Goal: Information Seeking & Learning: Learn about a topic

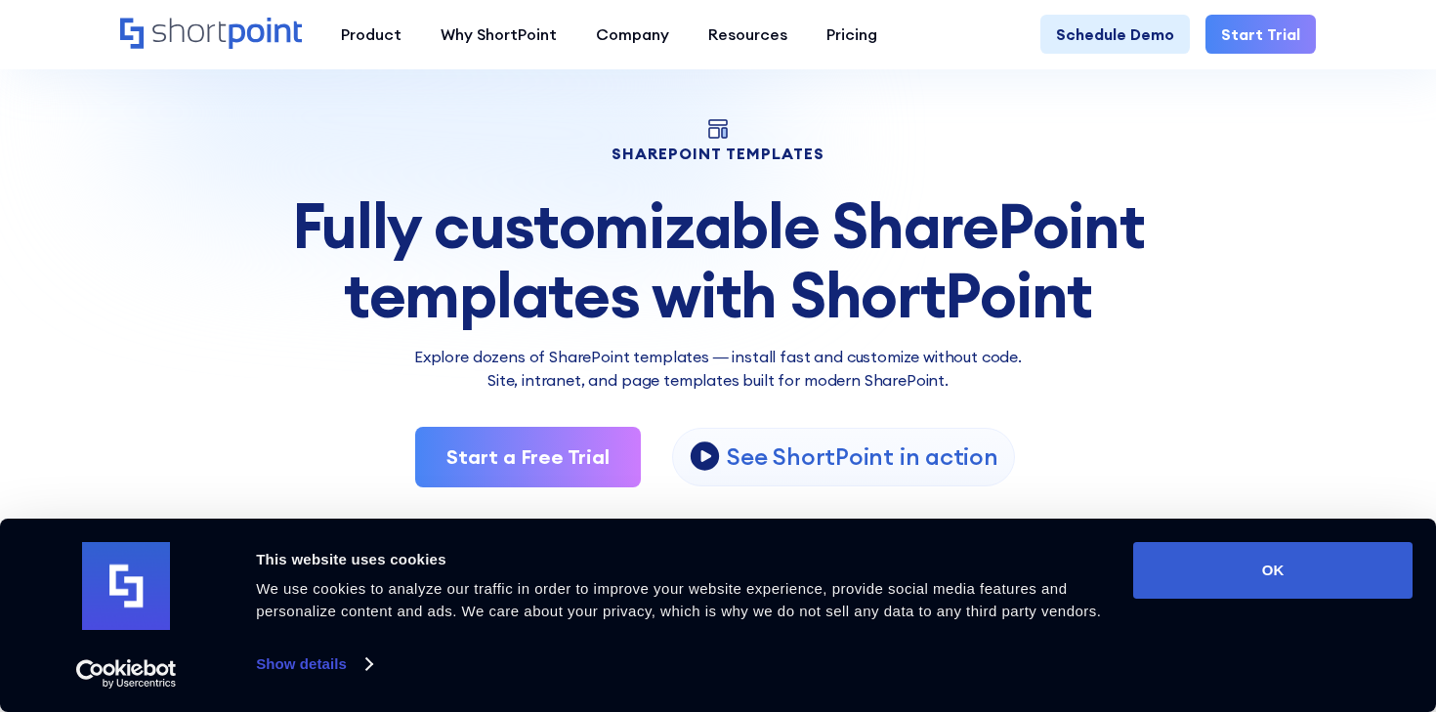
scroll to position [81, 0]
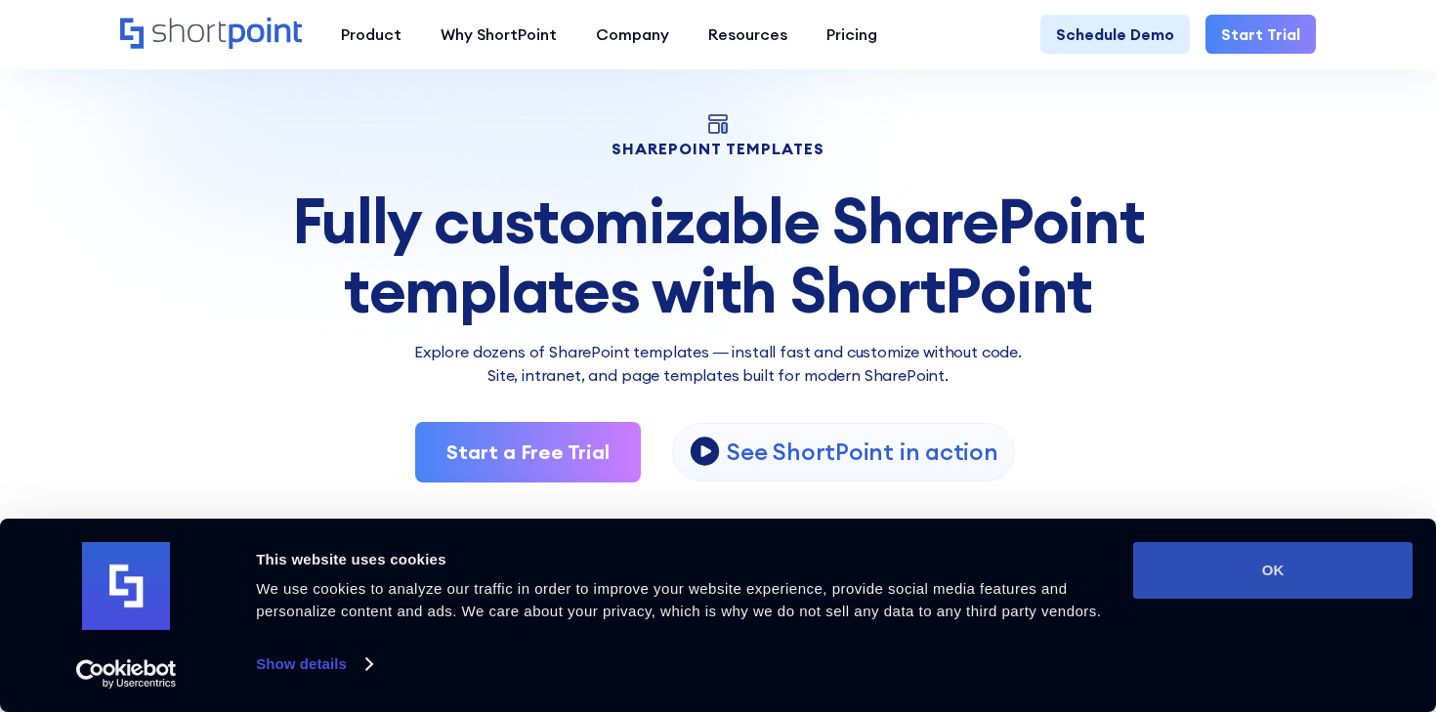
click at [1282, 583] on button "OK" at bounding box center [1272, 570] width 279 height 57
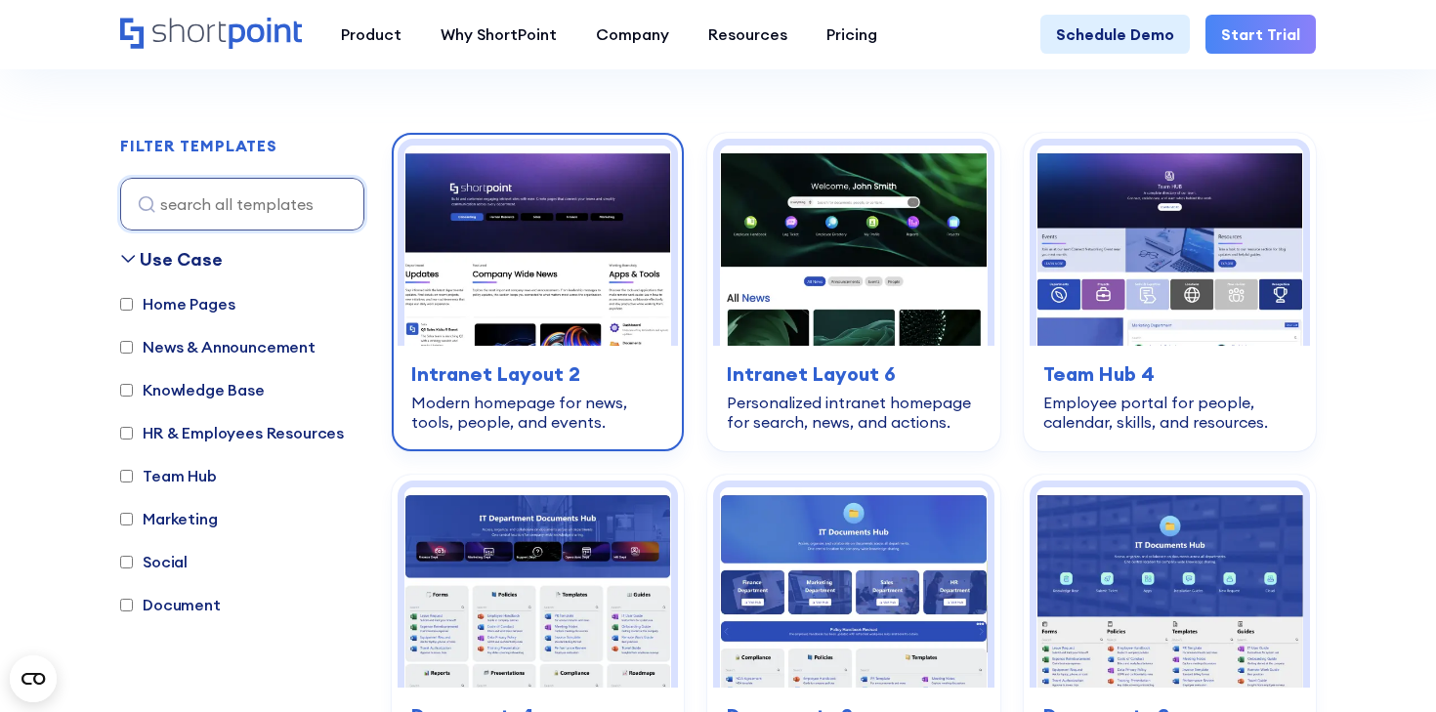
scroll to position [550, 0]
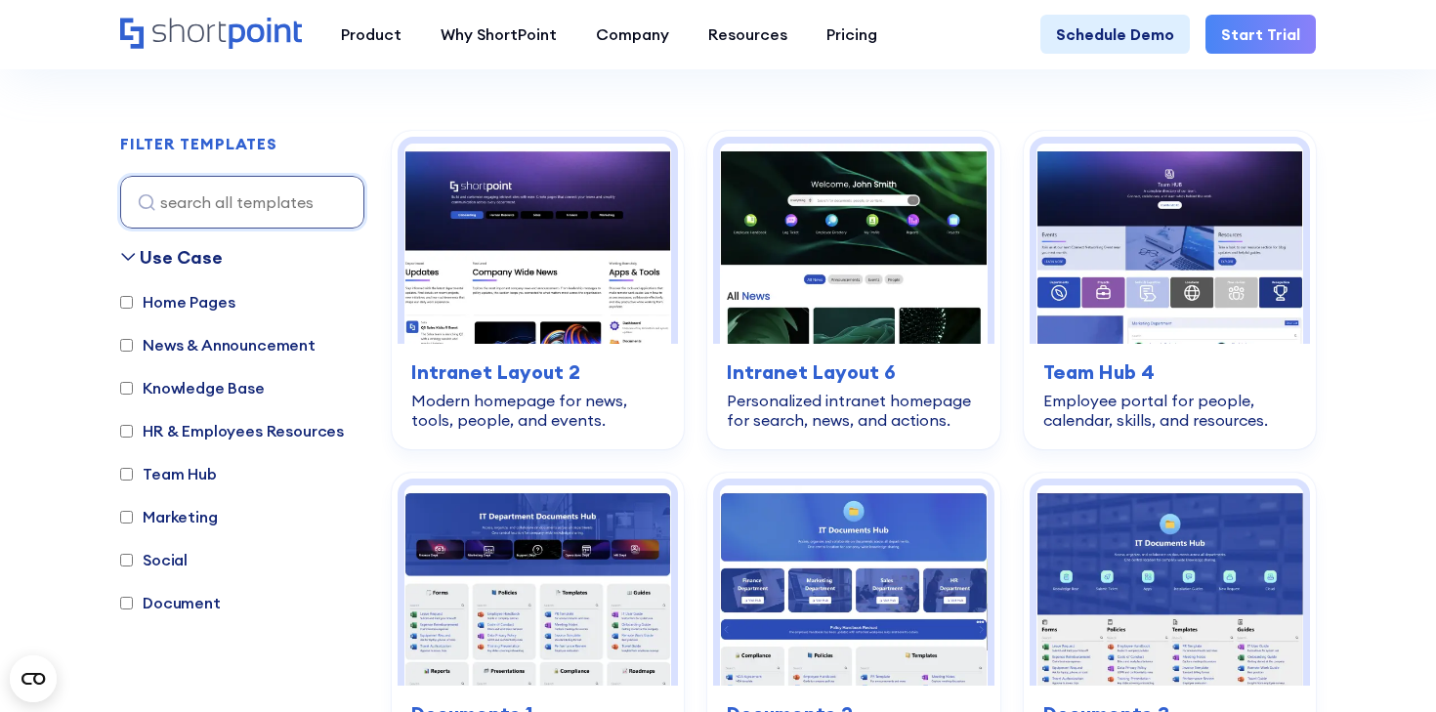
click at [126, 396] on label "Knowledge Base" at bounding box center [192, 387] width 145 height 23
click at [126, 395] on input "Knowledge Base" at bounding box center [126, 388] width 13 height 13
checkbox input "true"
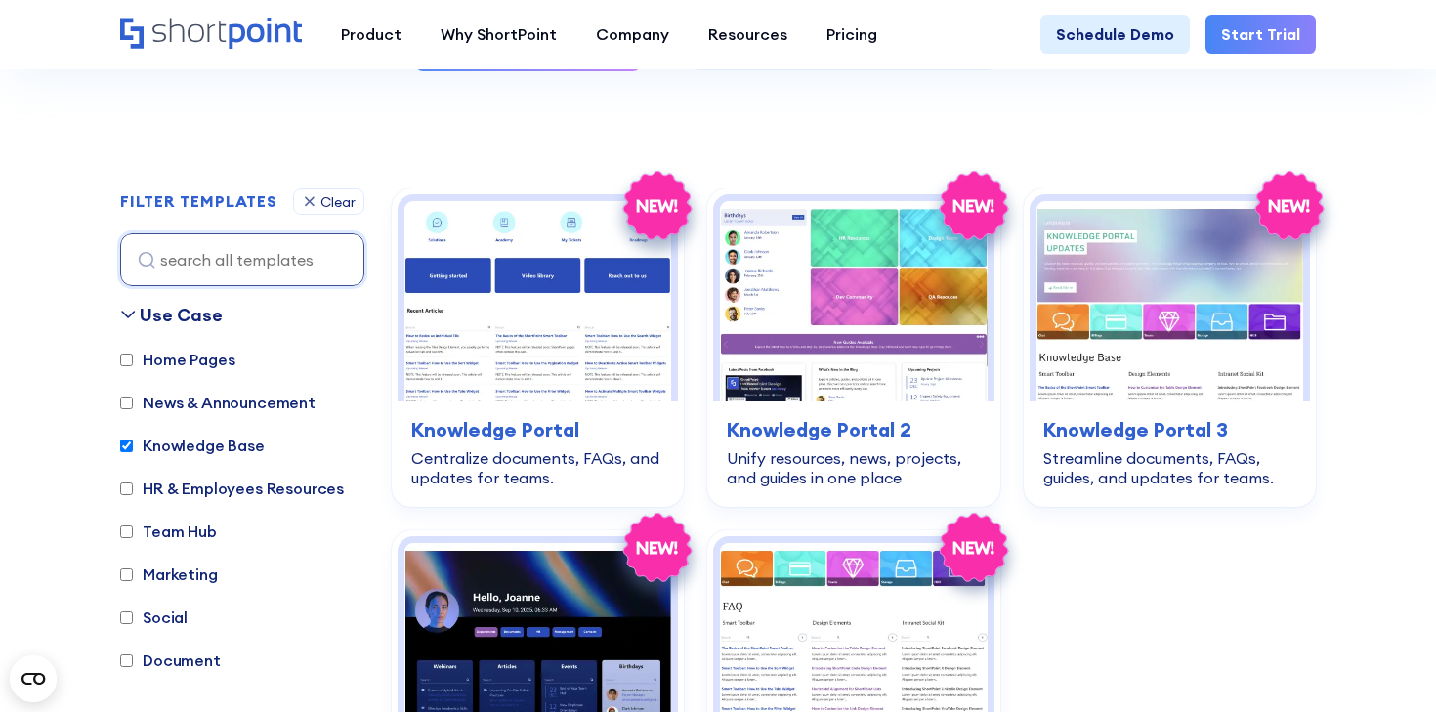
scroll to position [498, 0]
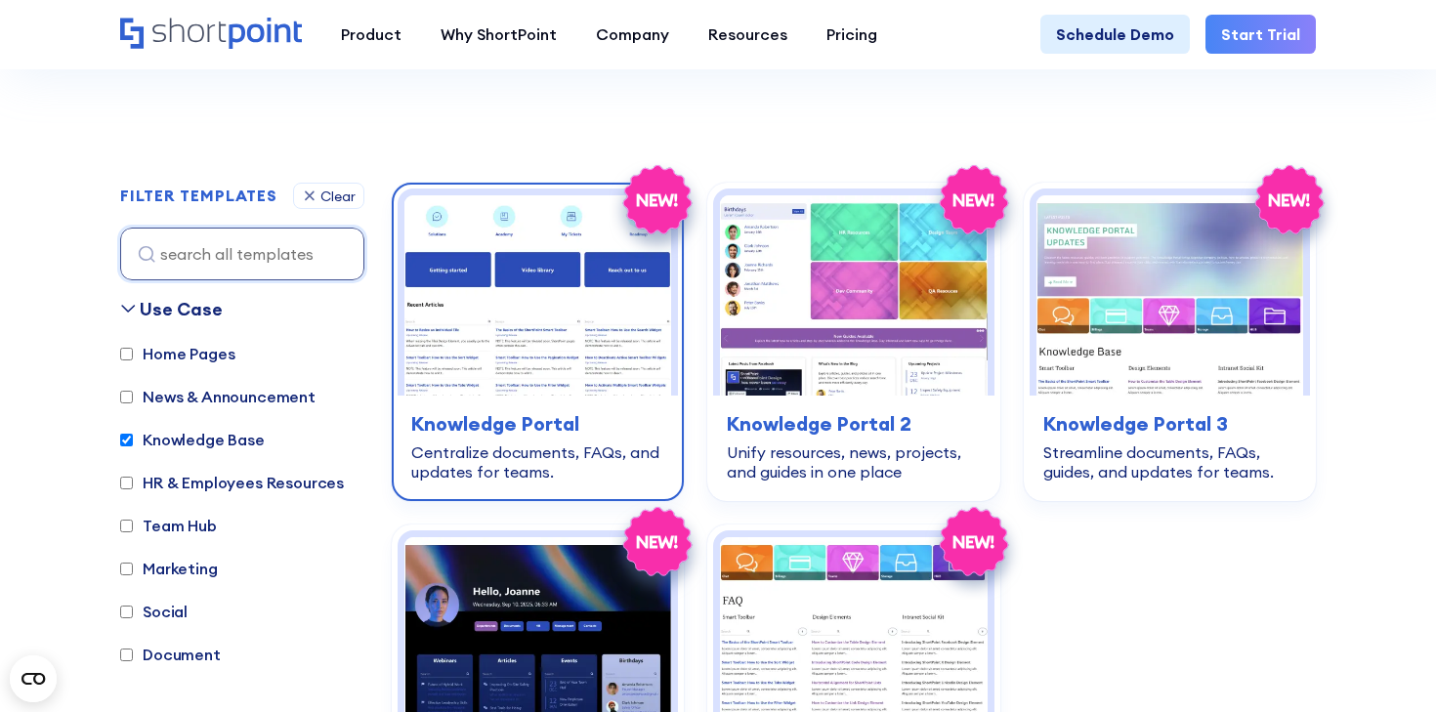
click at [554, 350] on img at bounding box center [538, 295] width 267 height 200
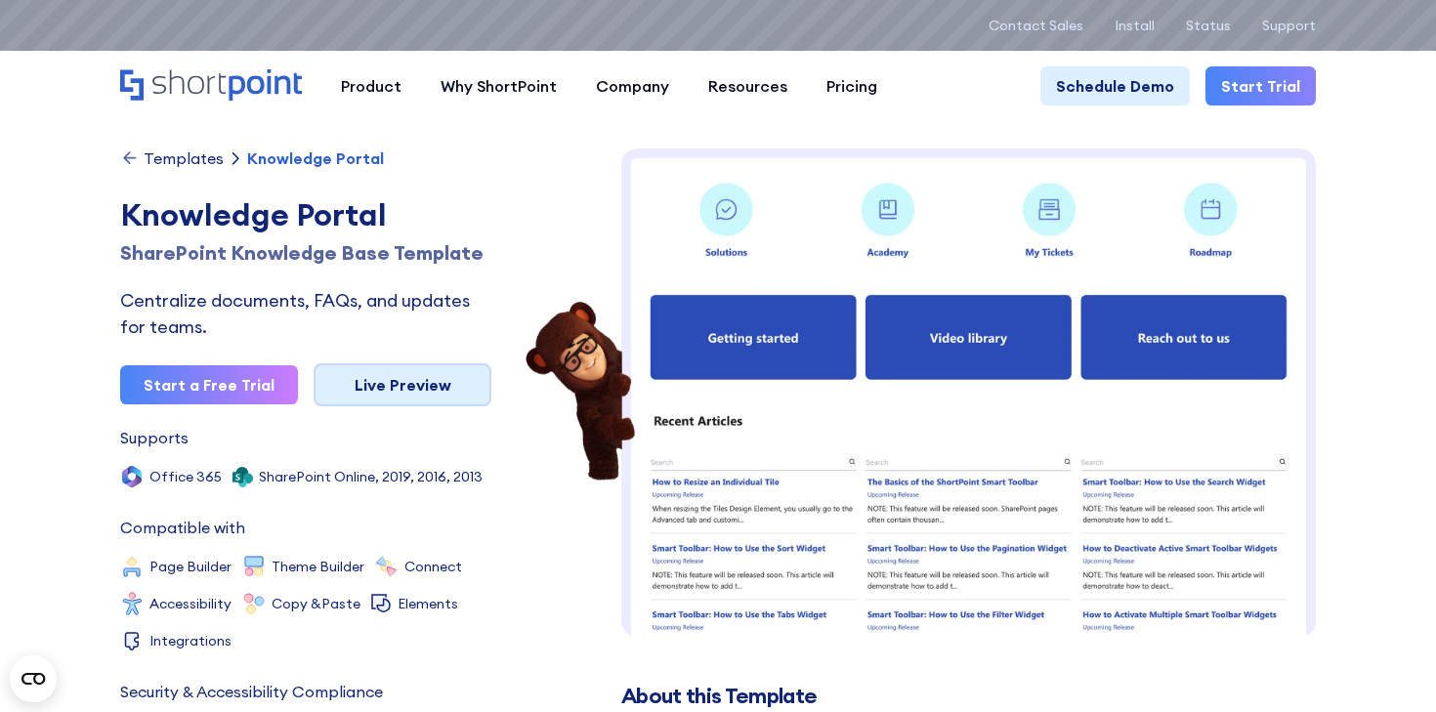
click at [417, 384] on link "Live Preview" at bounding box center [403, 384] width 178 height 43
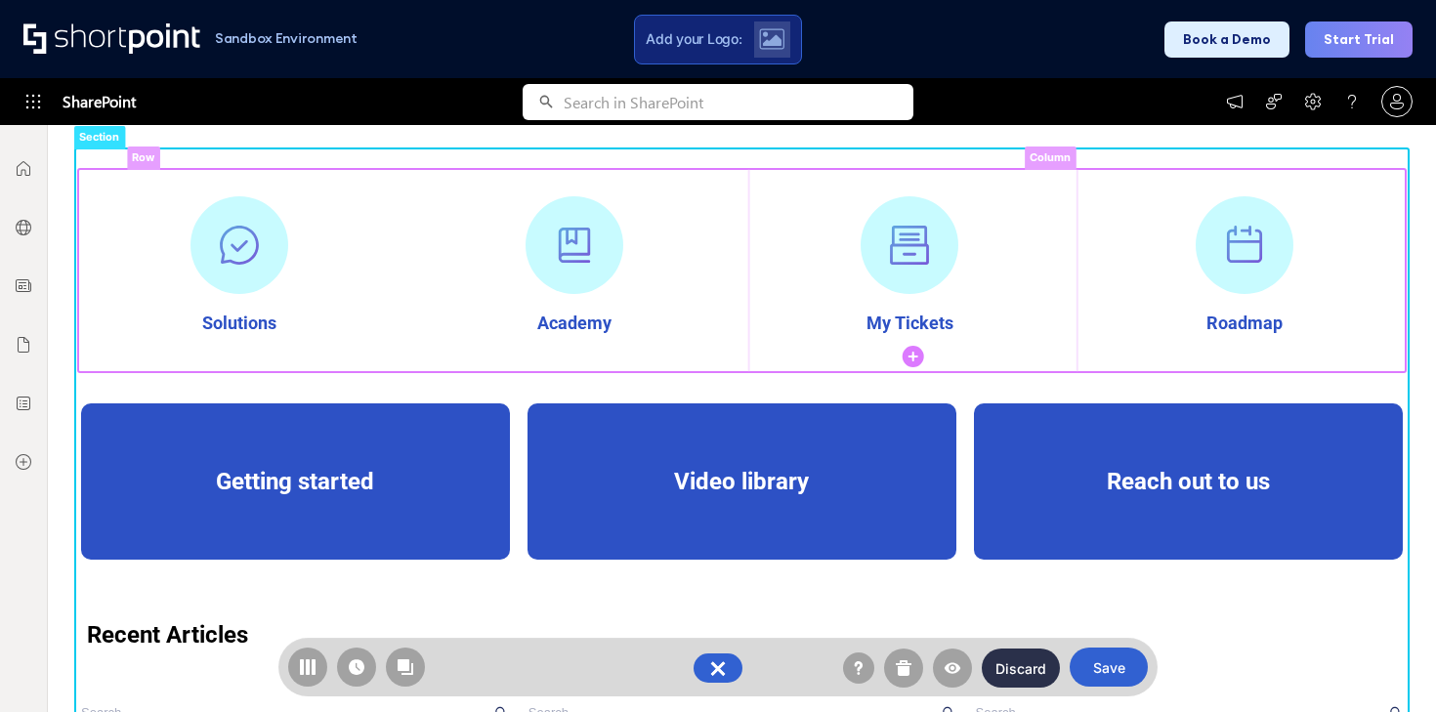
scroll to position [205, 0]
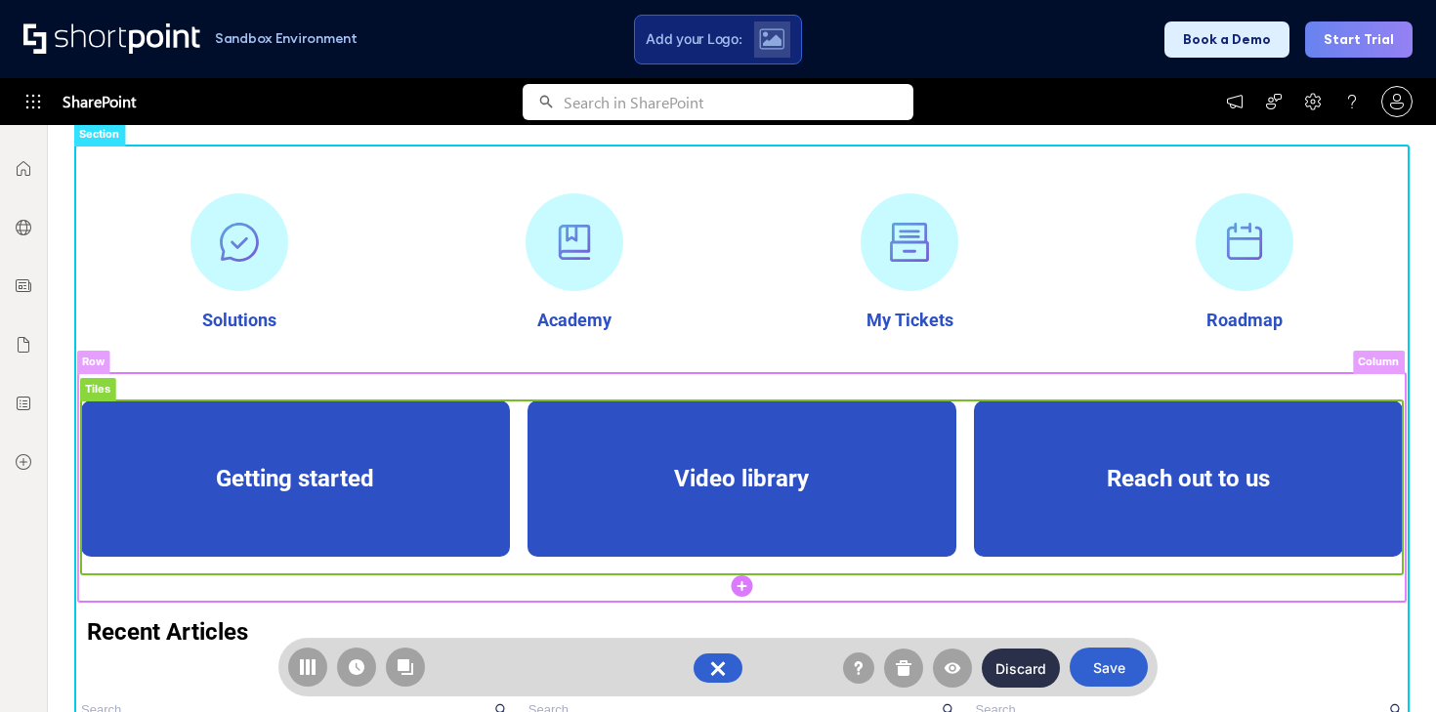
click at [410, 497] on rect at bounding box center [742, 488] width 1322 height 174
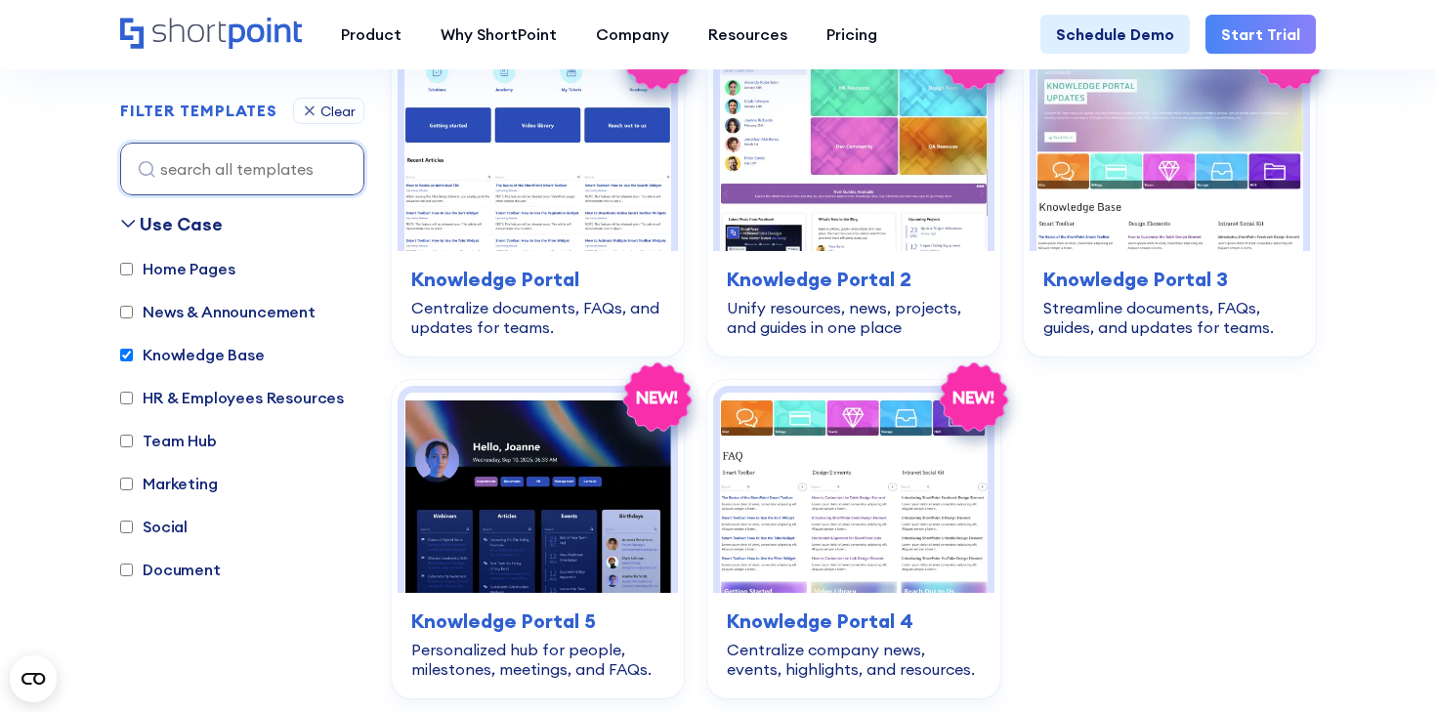
scroll to position [646, 0]
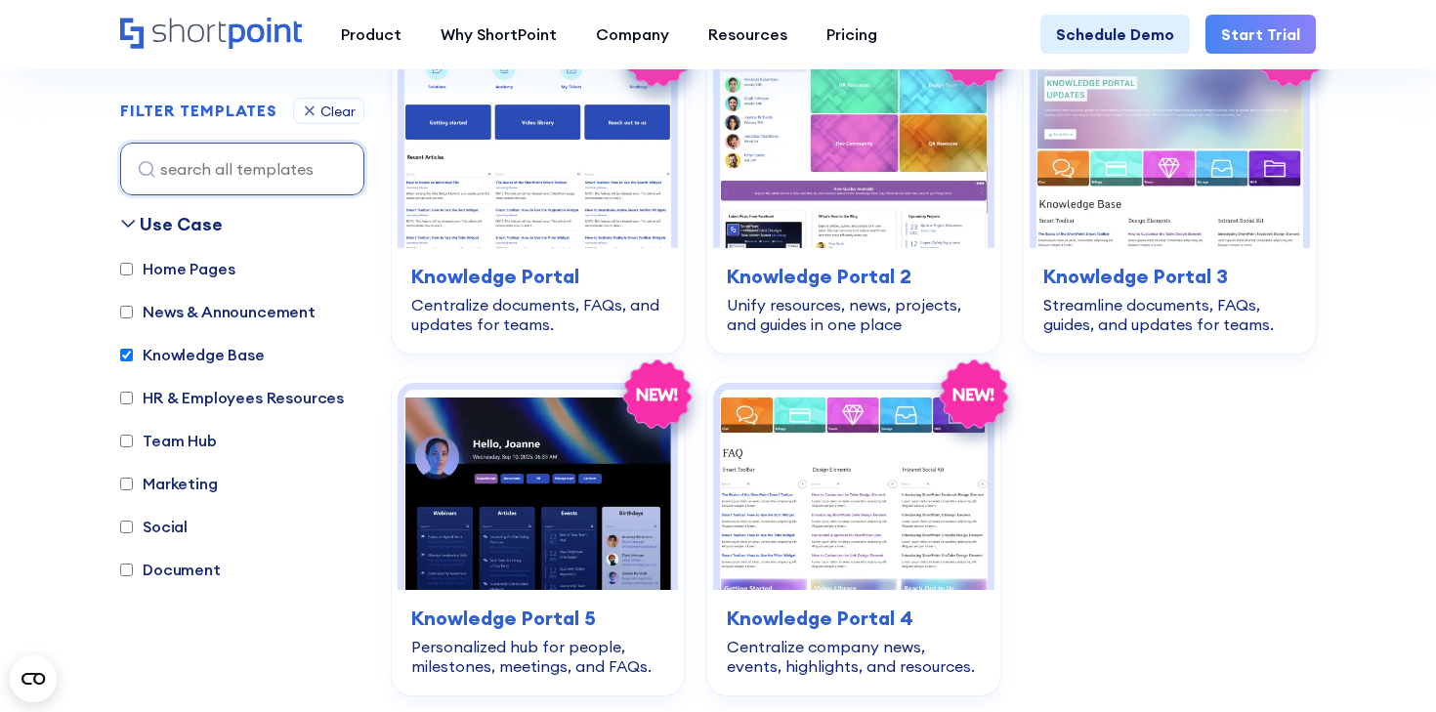
click at [129, 440] on input "Team Hub" at bounding box center [126, 441] width 13 height 13
checkbox input "true"
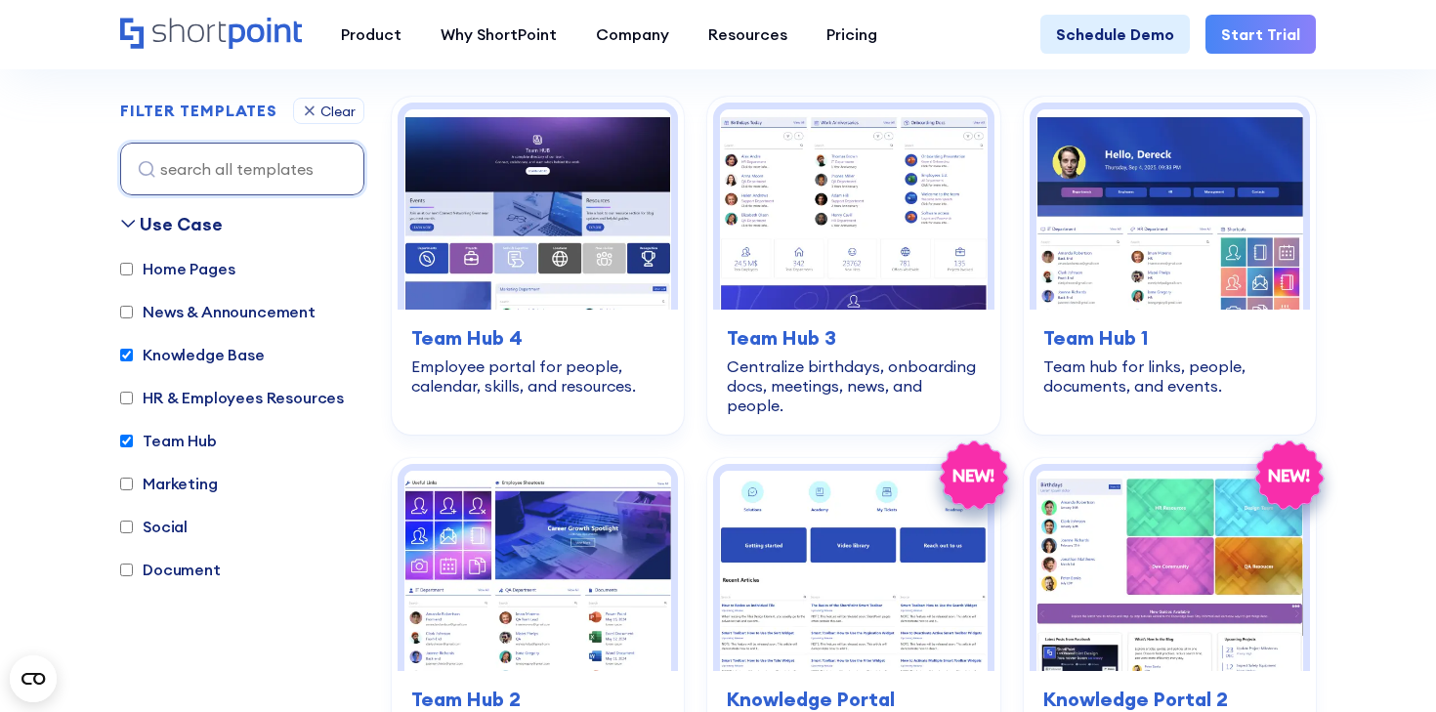
scroll to position [583, 0]
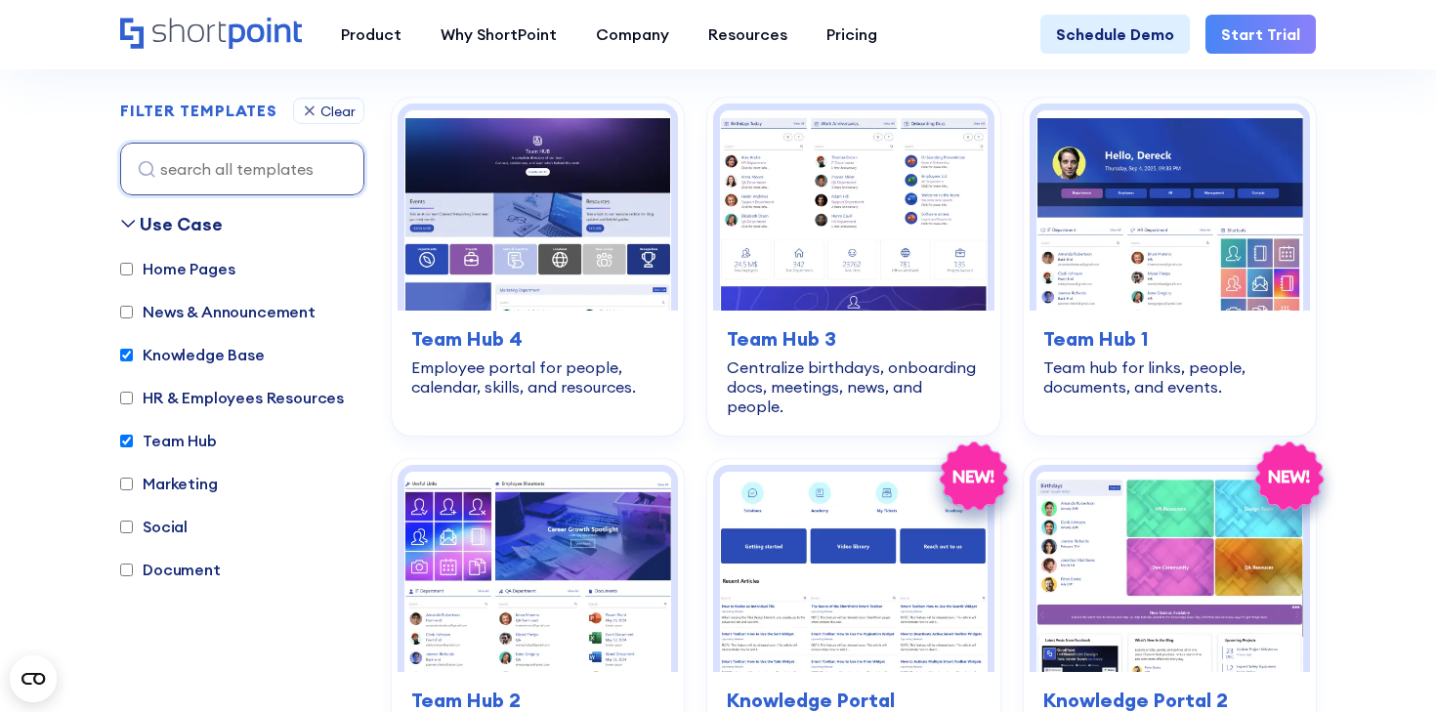
click at [125, 353] on input "Knowledge Base" at bounding box center [126, 355] width 13 height 13
checkbox input "false"
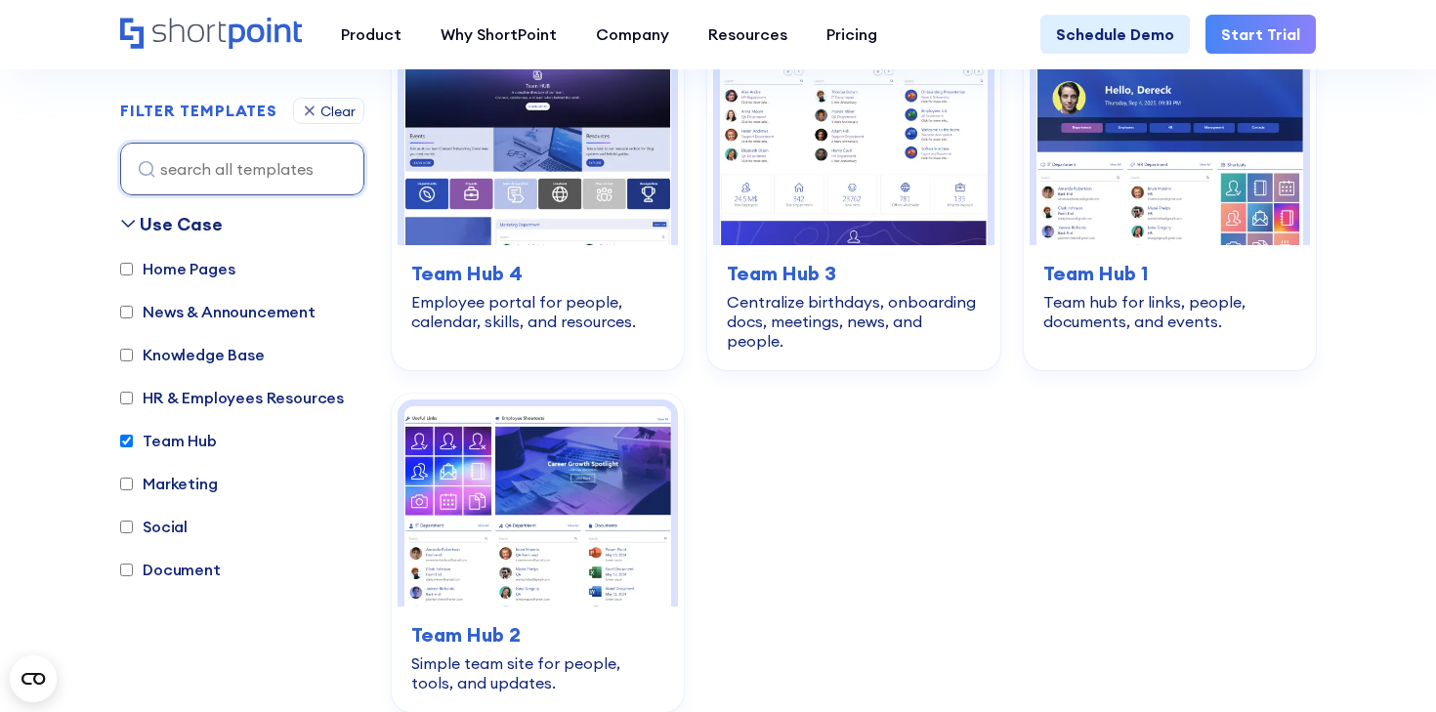
scroll to position [650, 0]
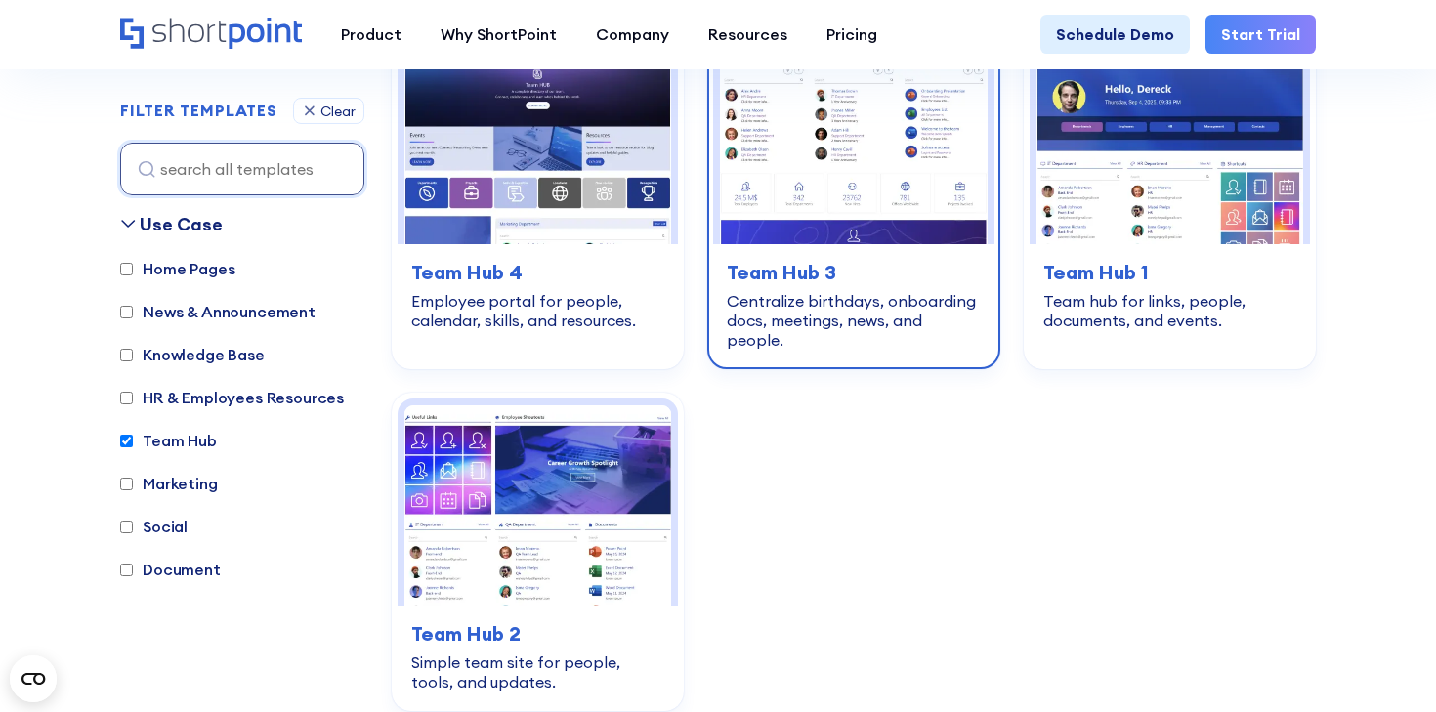
click at [801, 166] on img at bounding box center [853, 144] width 267 height 200
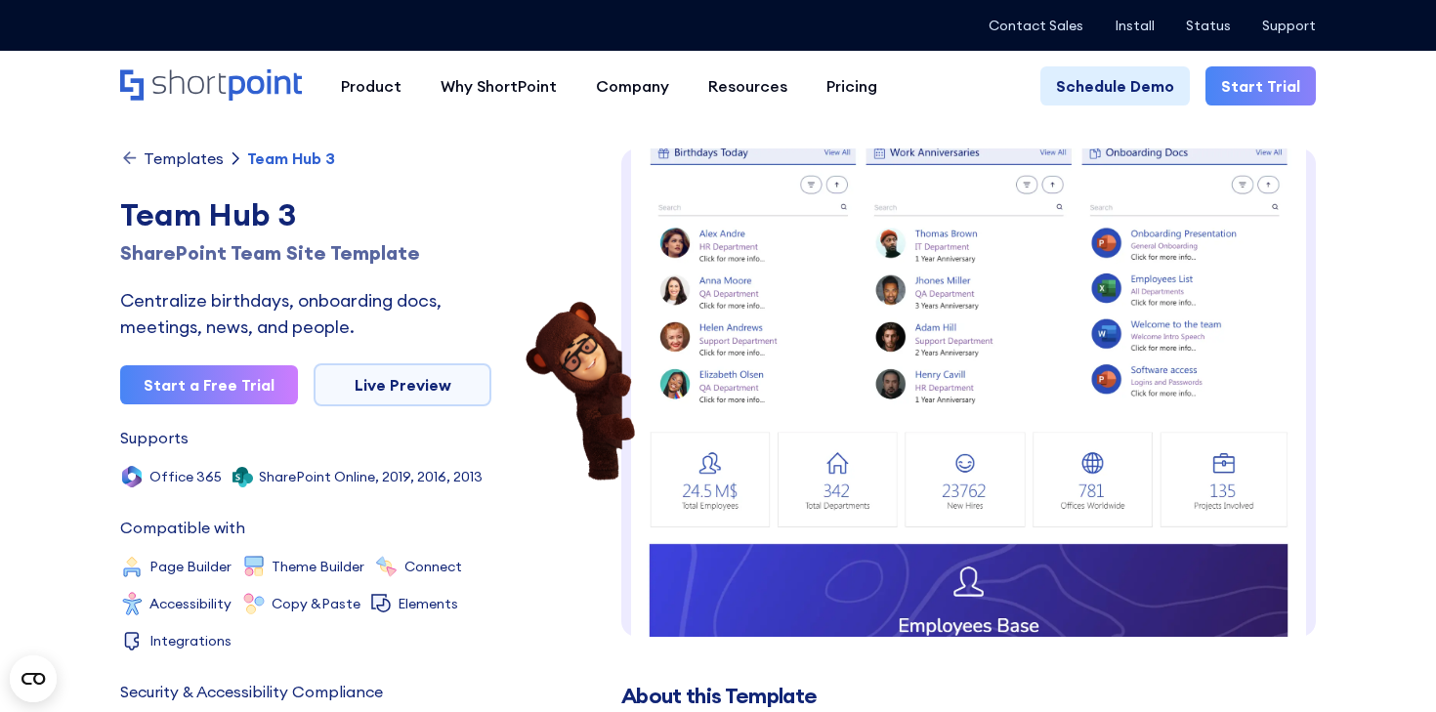
scroll to position [69, 0]
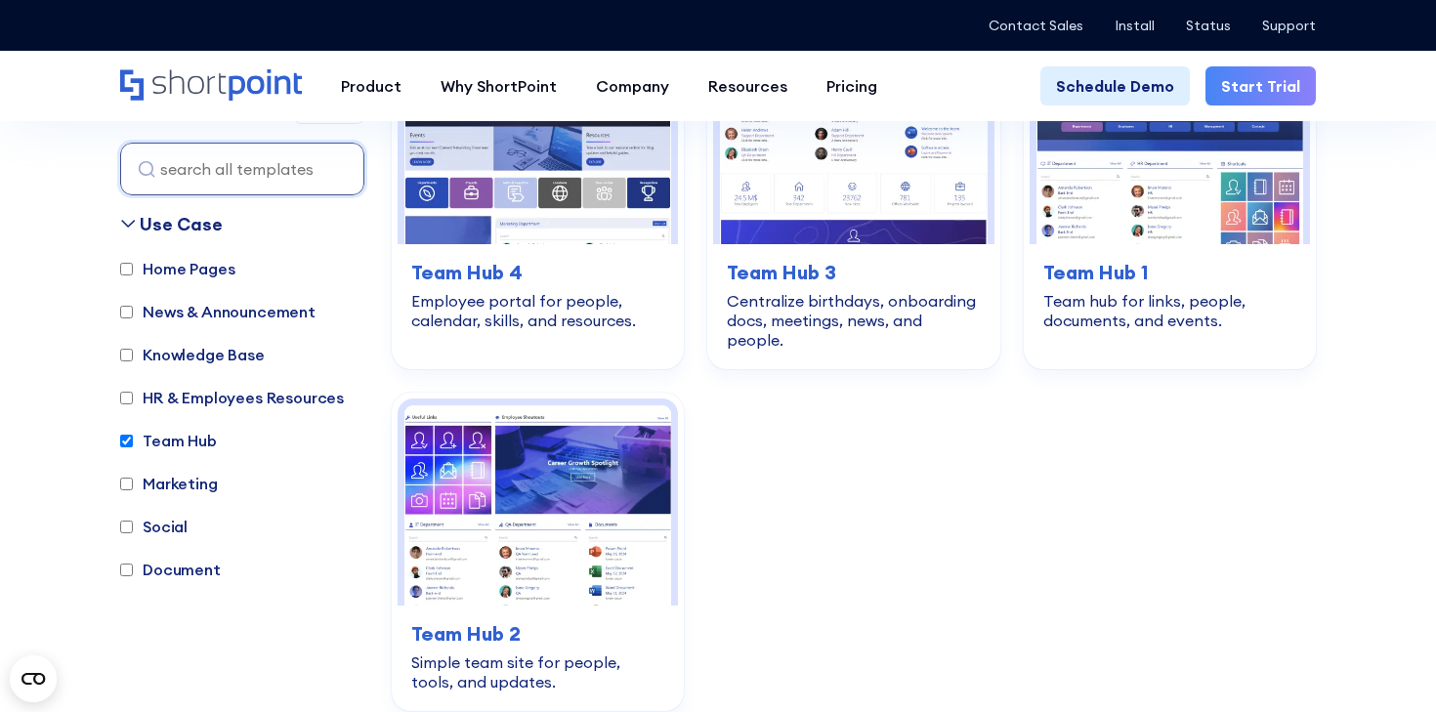
click at [125, 439] on input "Team Hub" at bounding box center [126, 441] width 13 height 13
checkbox input "false"
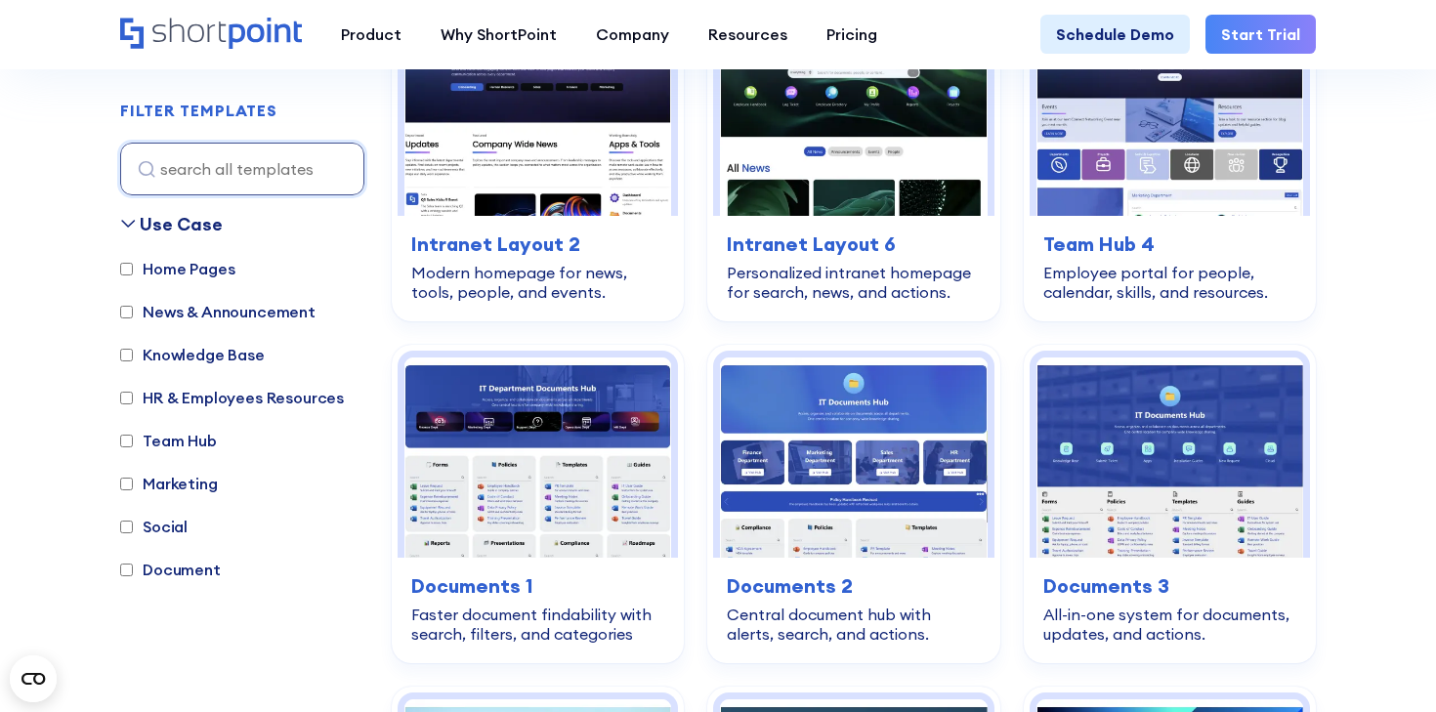
scroll to position [680, 0]
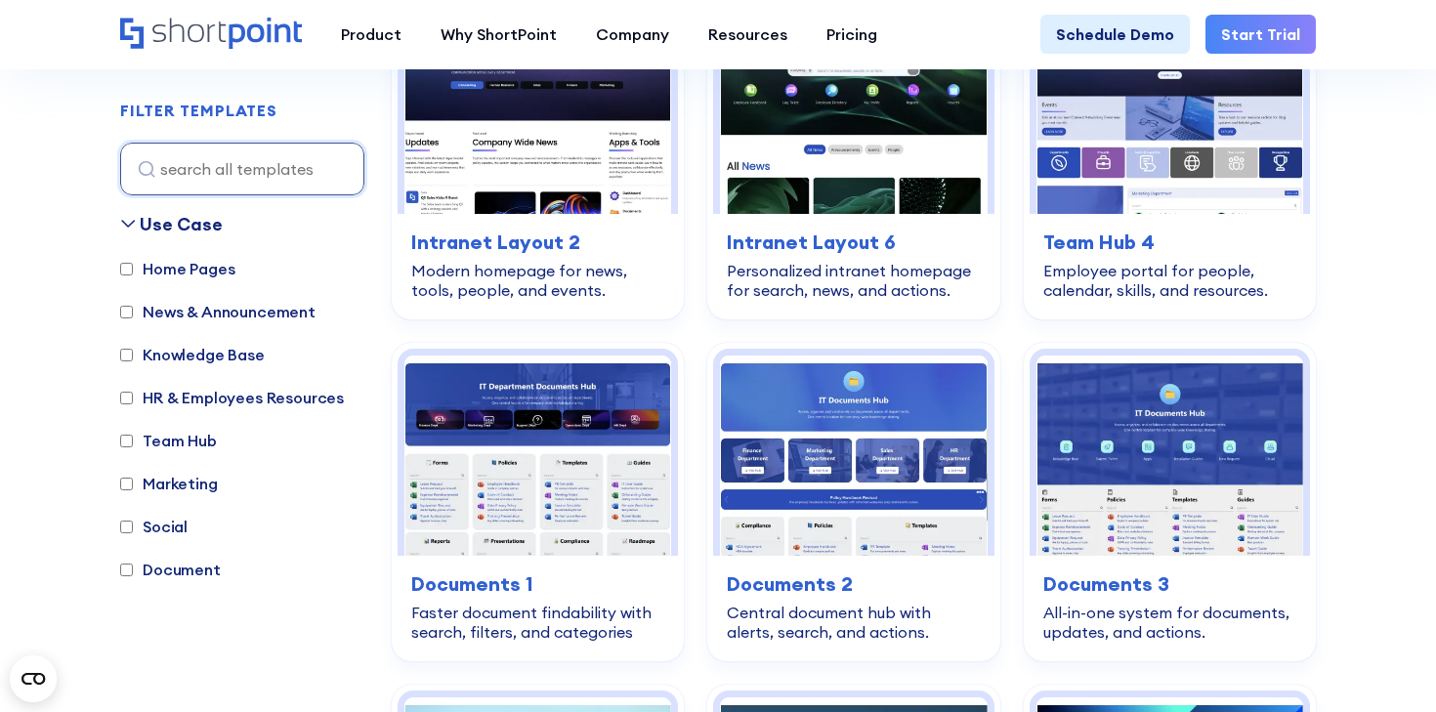
click at [131, 569] on input "Document" at bounding box center [126, 570] width 13 height 13
checkbox input "true"
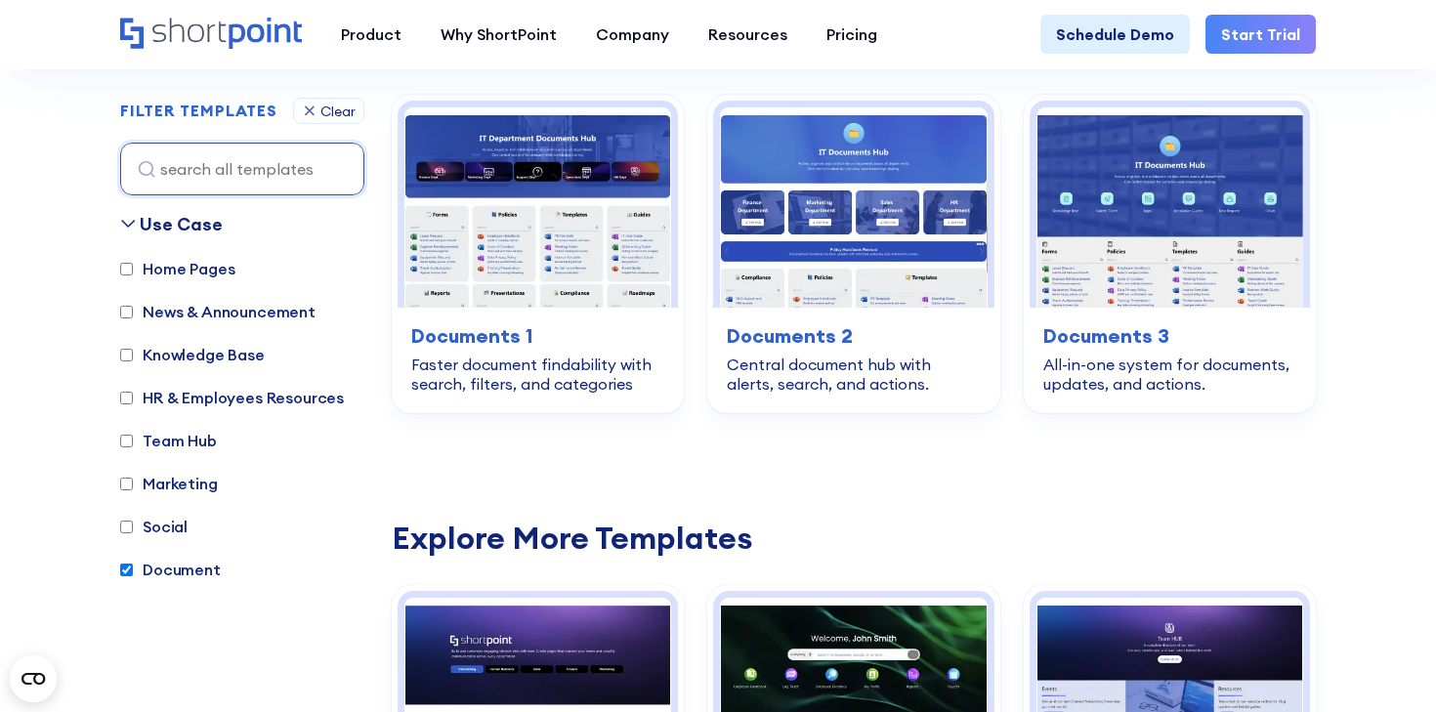
scroll to position [583, 0]
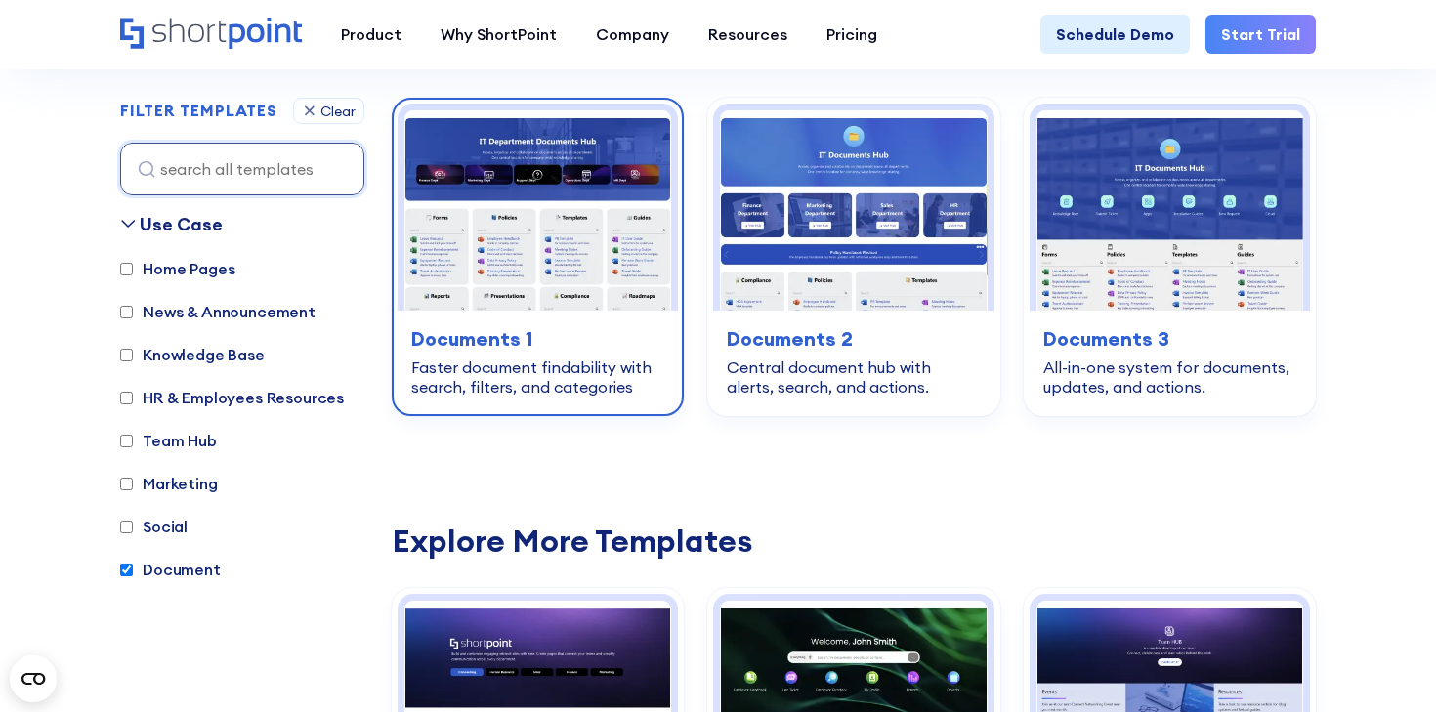
click at [639, 254] on img at bounding box center [538, 210] width 267 height 200
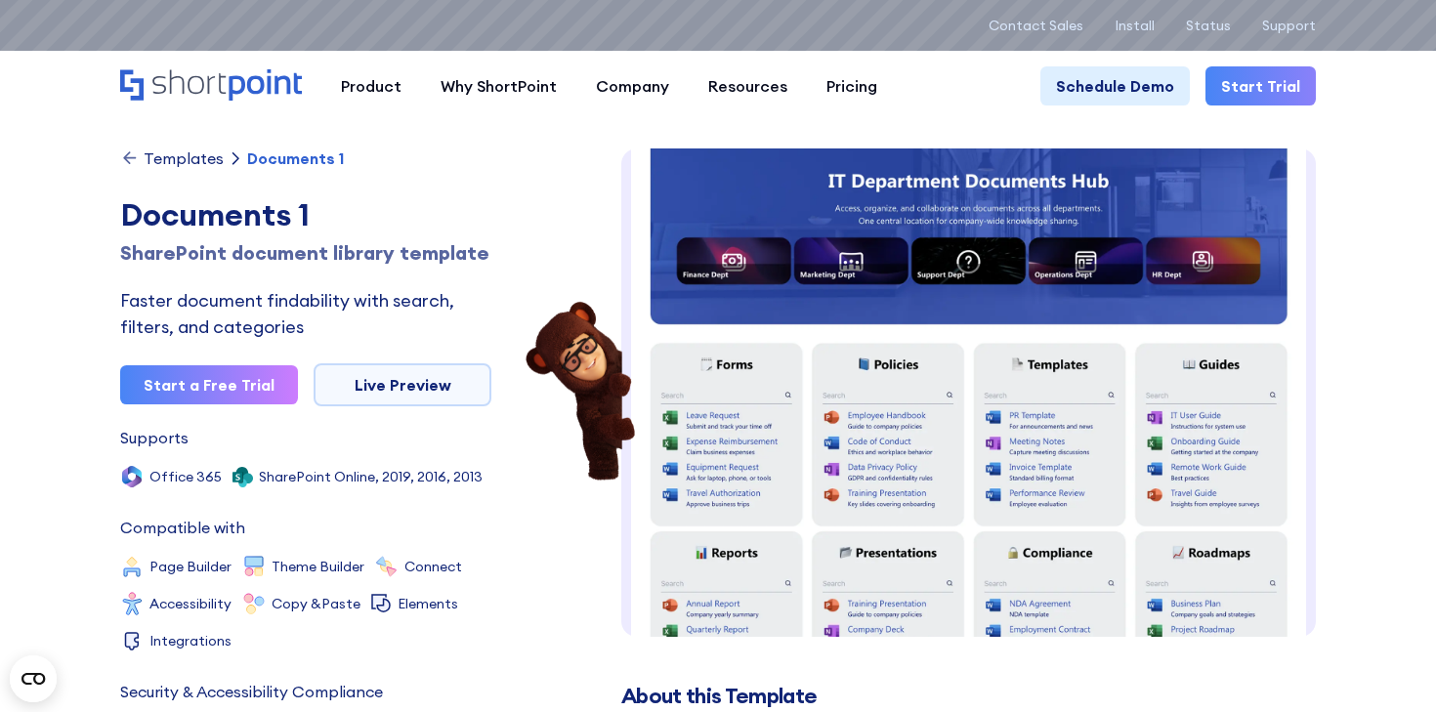
scroll to position [55, 0]
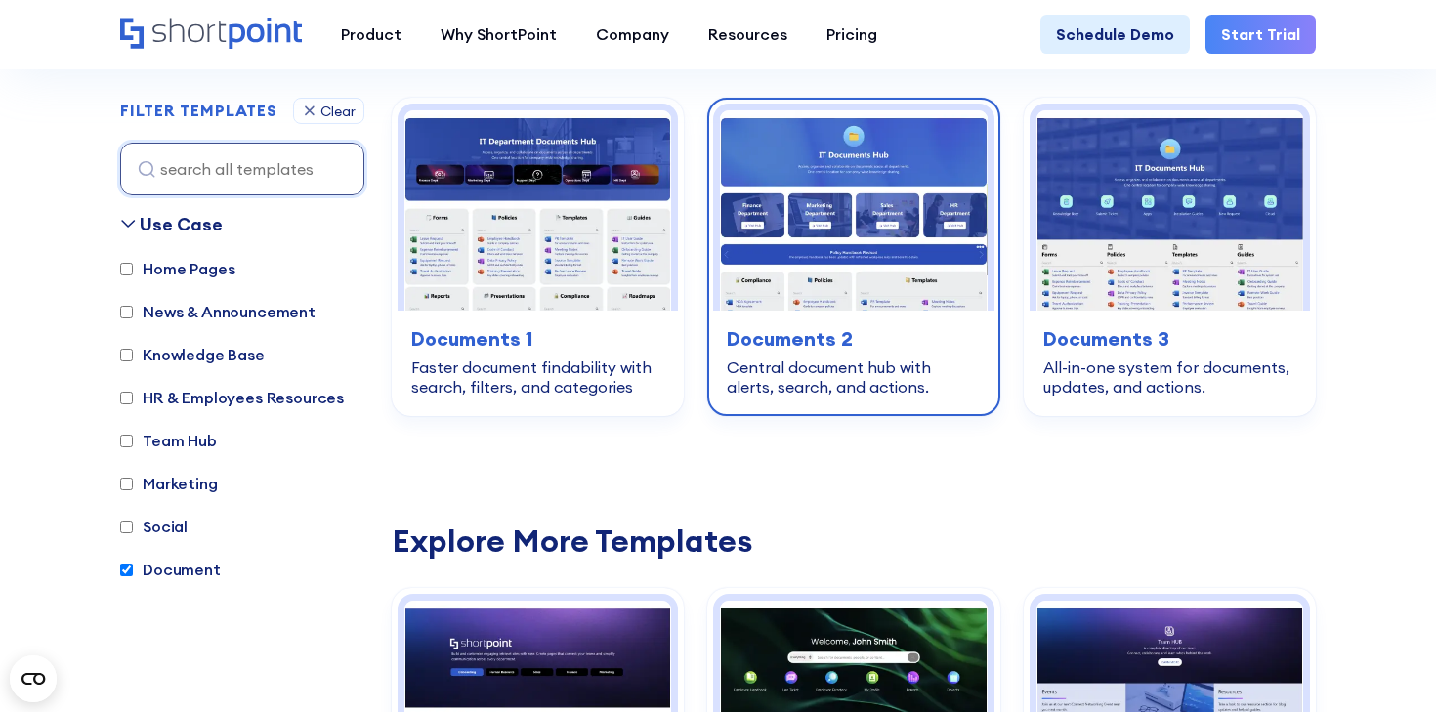
click at [911, 269] on img at bounding box center [853, 210] width 267 height 200
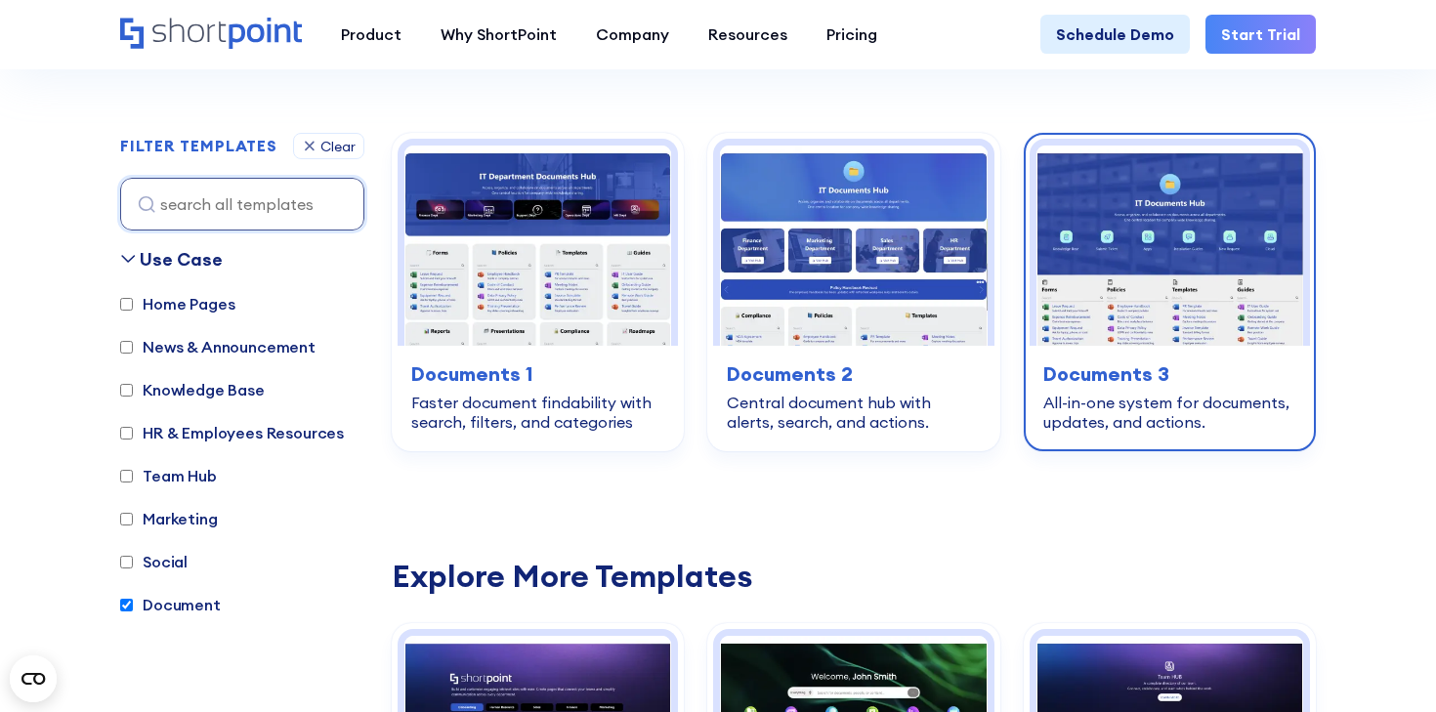
scroll to position [552, 0]
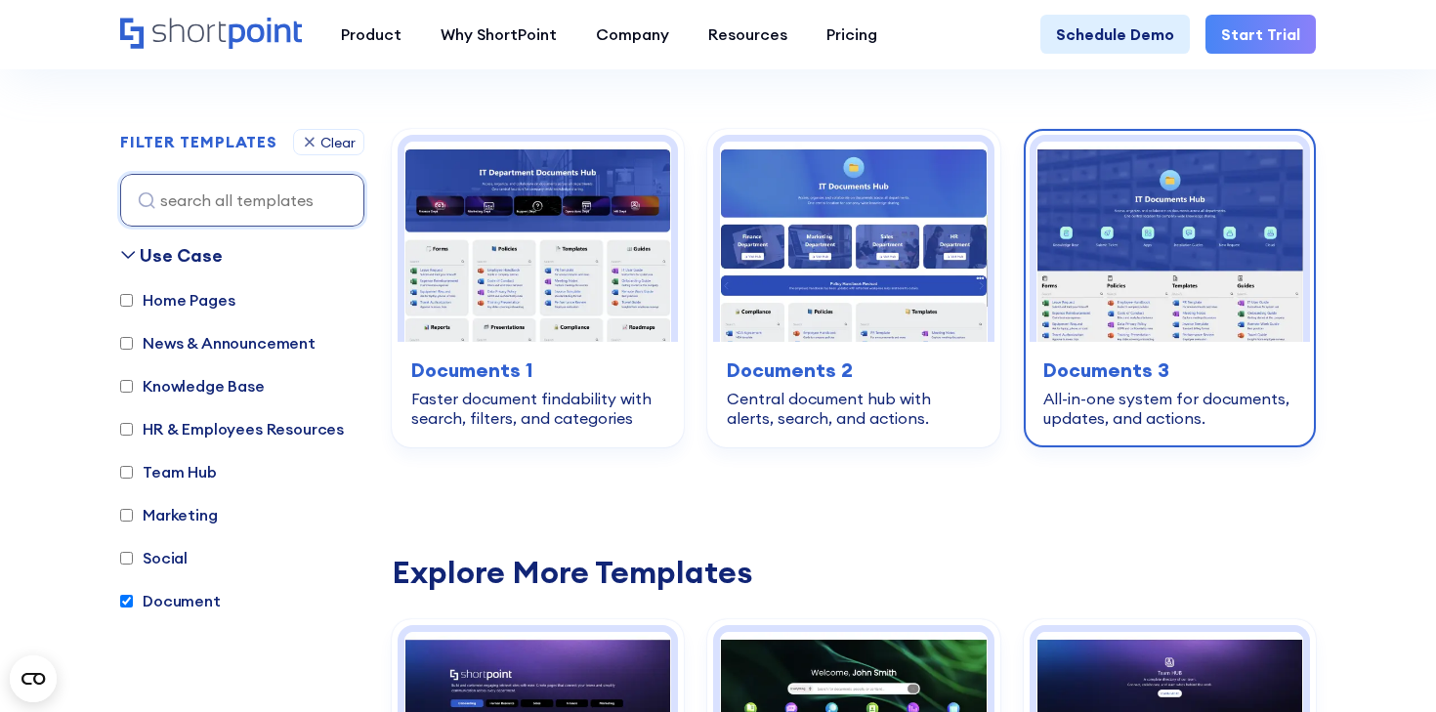
click at [1178, 303] on img at bounding box center [1170, 242] width 267 height 200
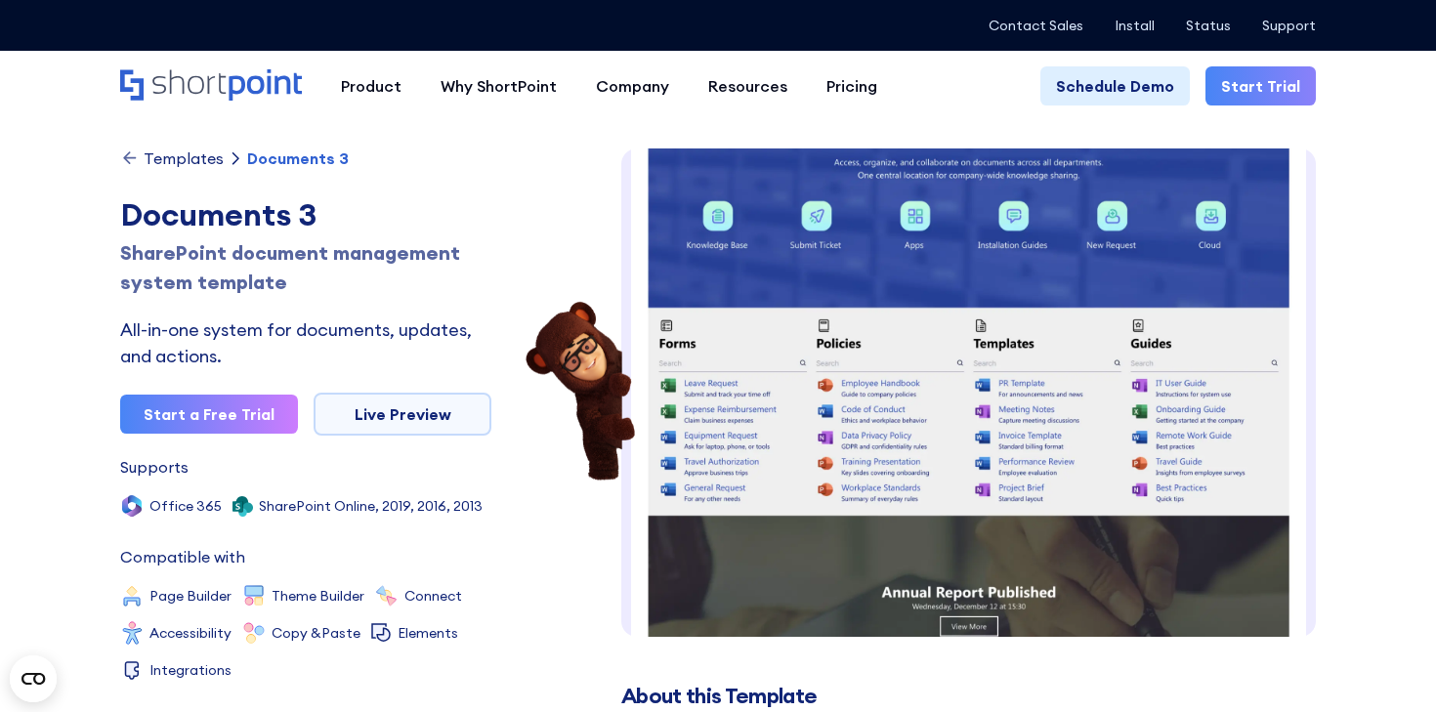
scroll to position [194, 0]
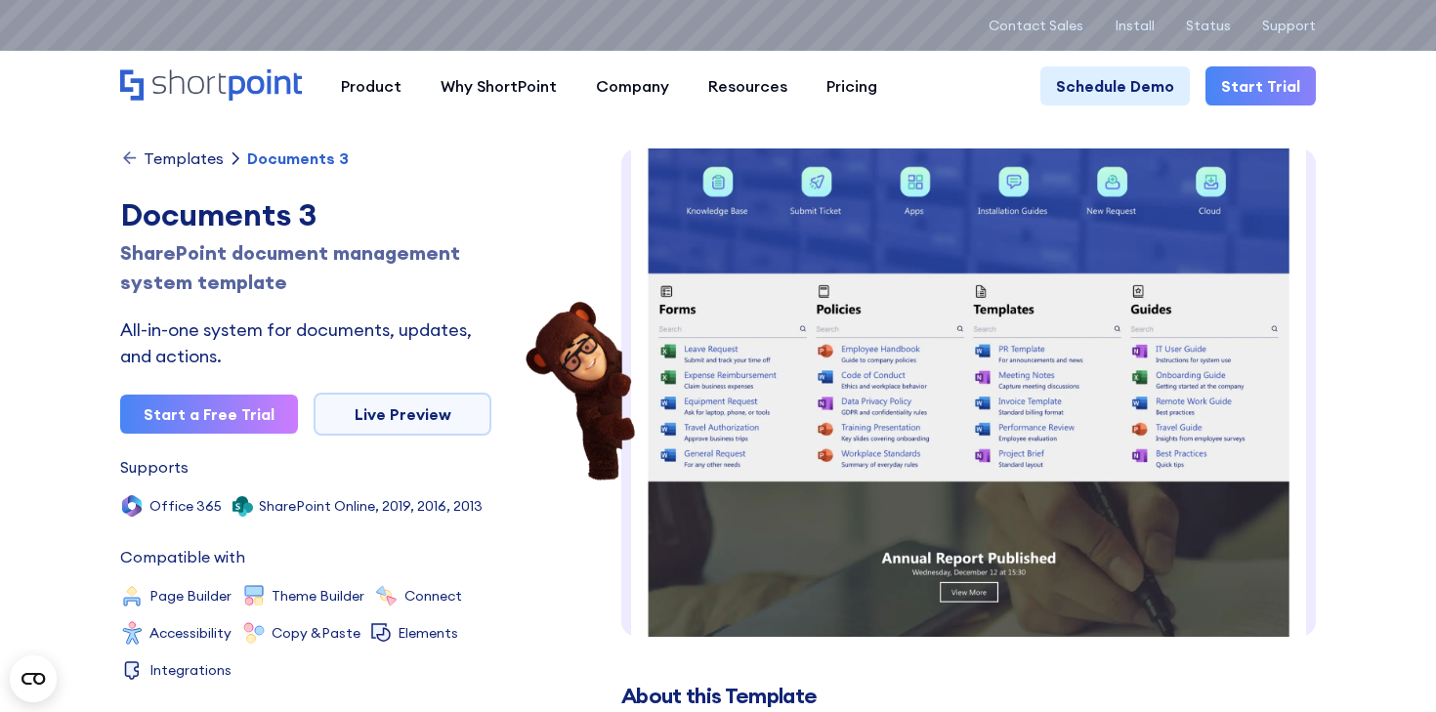
click at [846, 317] on img at bounding box center [968, 491] width 695 height 1075
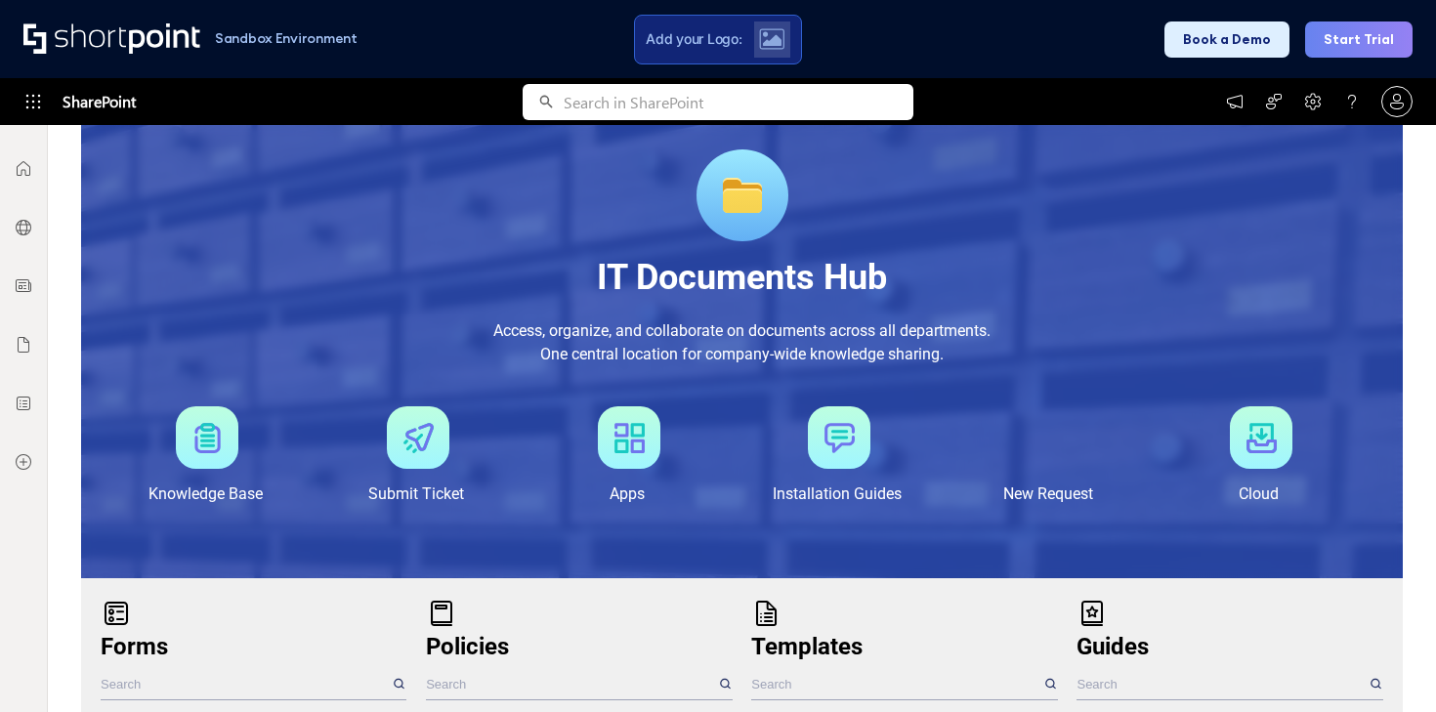
scroll to position [246, 0]
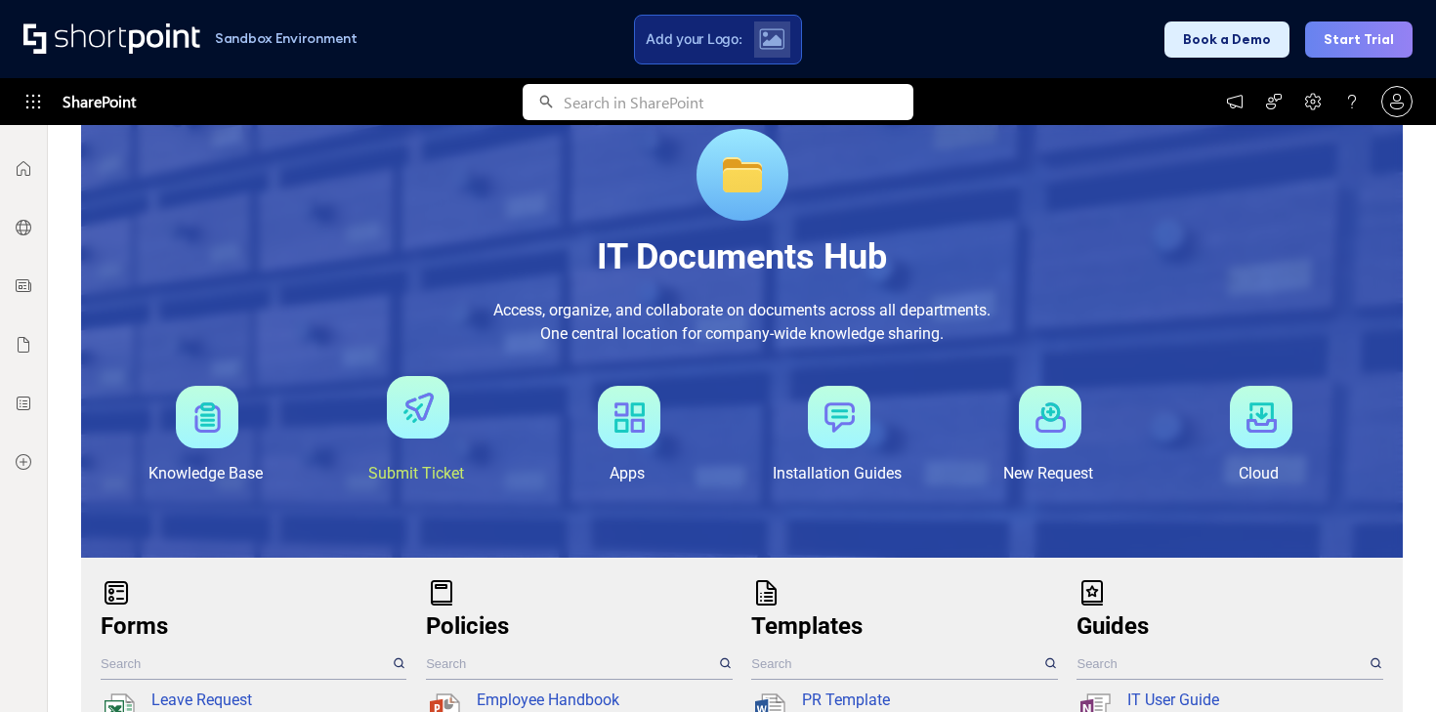
click at [423, 426] on div at bounding box center [418, 407] width 63 height 63
click at [648, 432] on div at bounding box center [629, 407] width 63 height 63
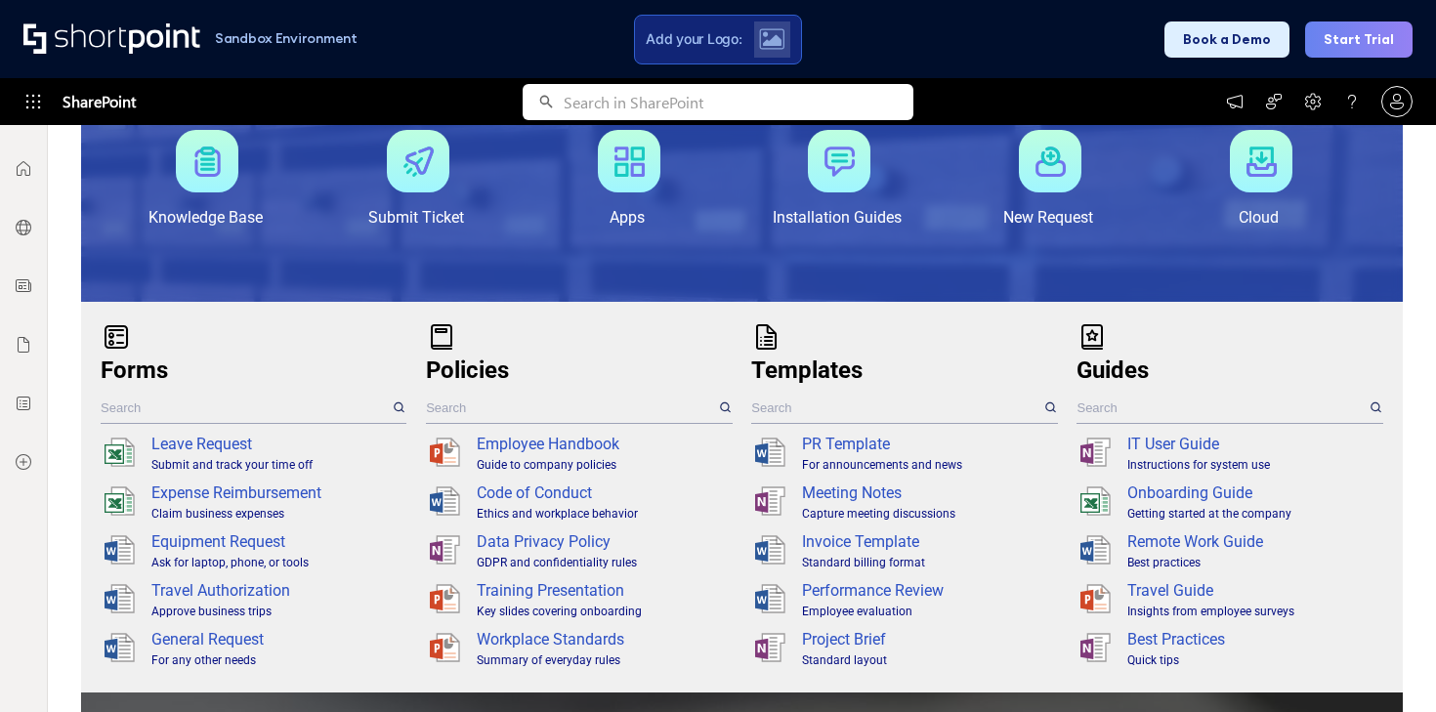
scroll to position [506, 0]
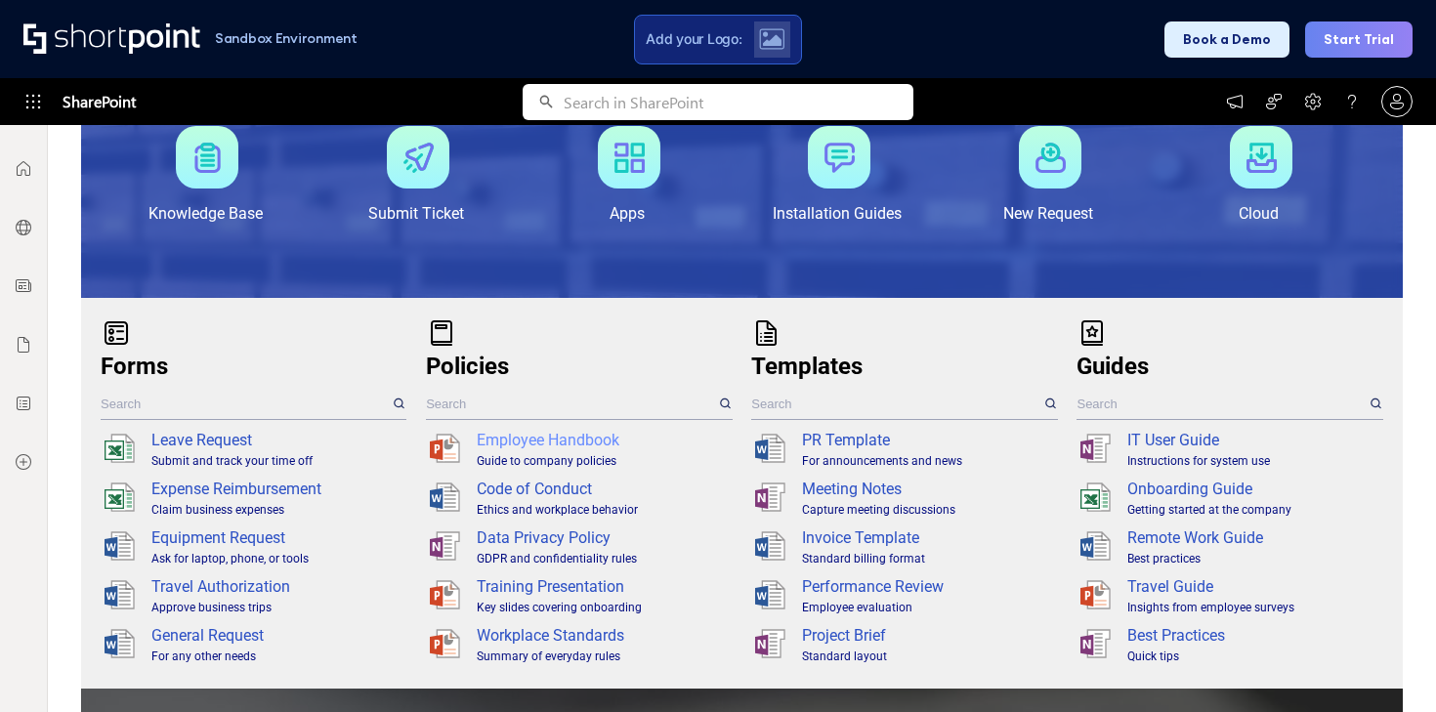
click at [576, 429] on div "Employee Handbook" at bounding box center [602, 440] width 251 height 23
click at [576, 436] on div "Employee Handbook" at bounding box center [602, 440] width 251 height 23
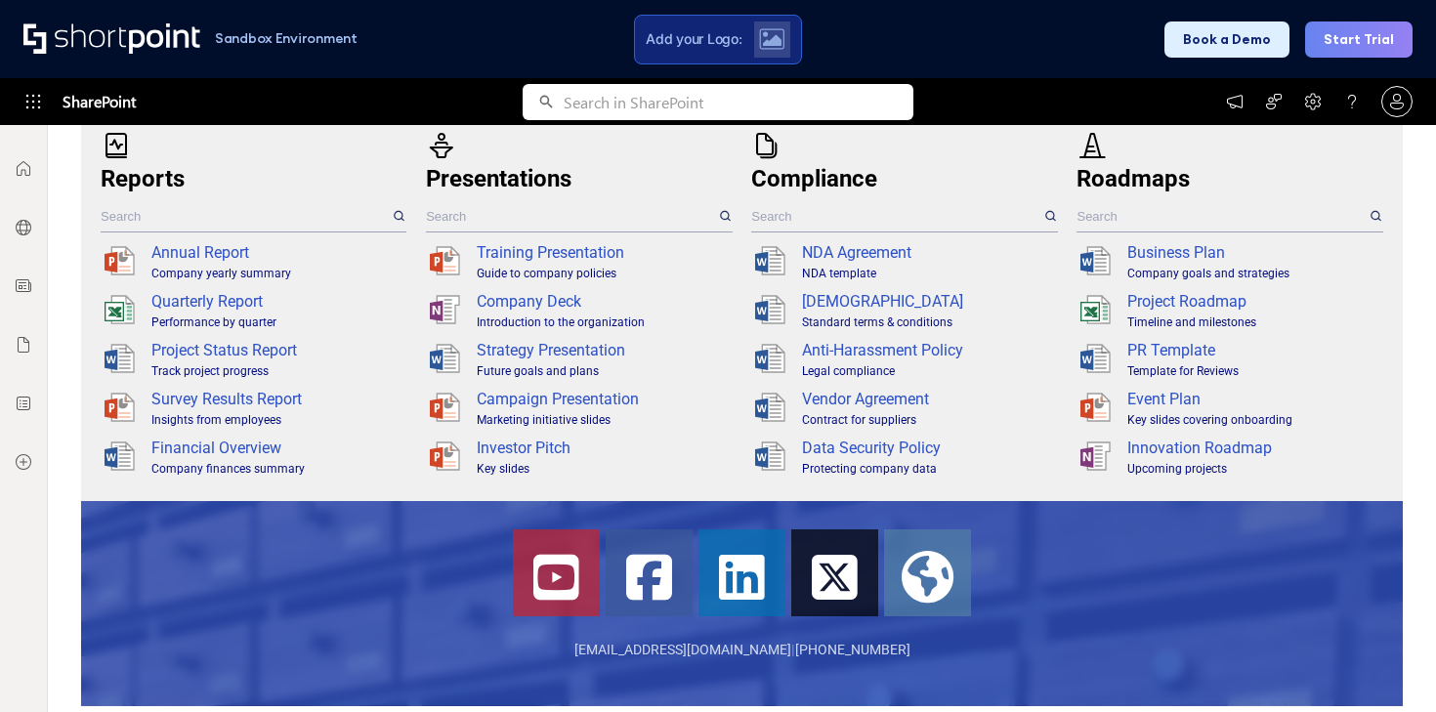
scroll to position [1428, 0]
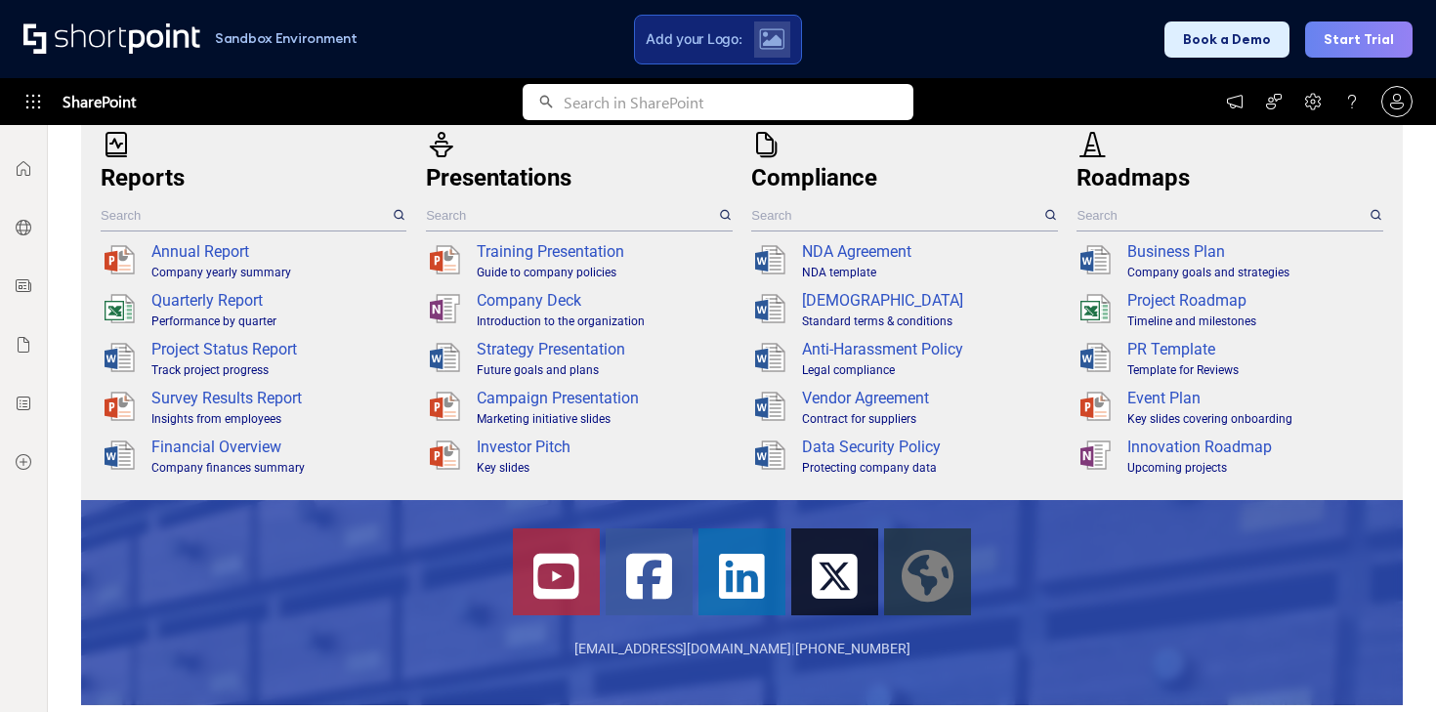
click at [912, 576] on div at bounding box center [927, 572] width 87 height 87
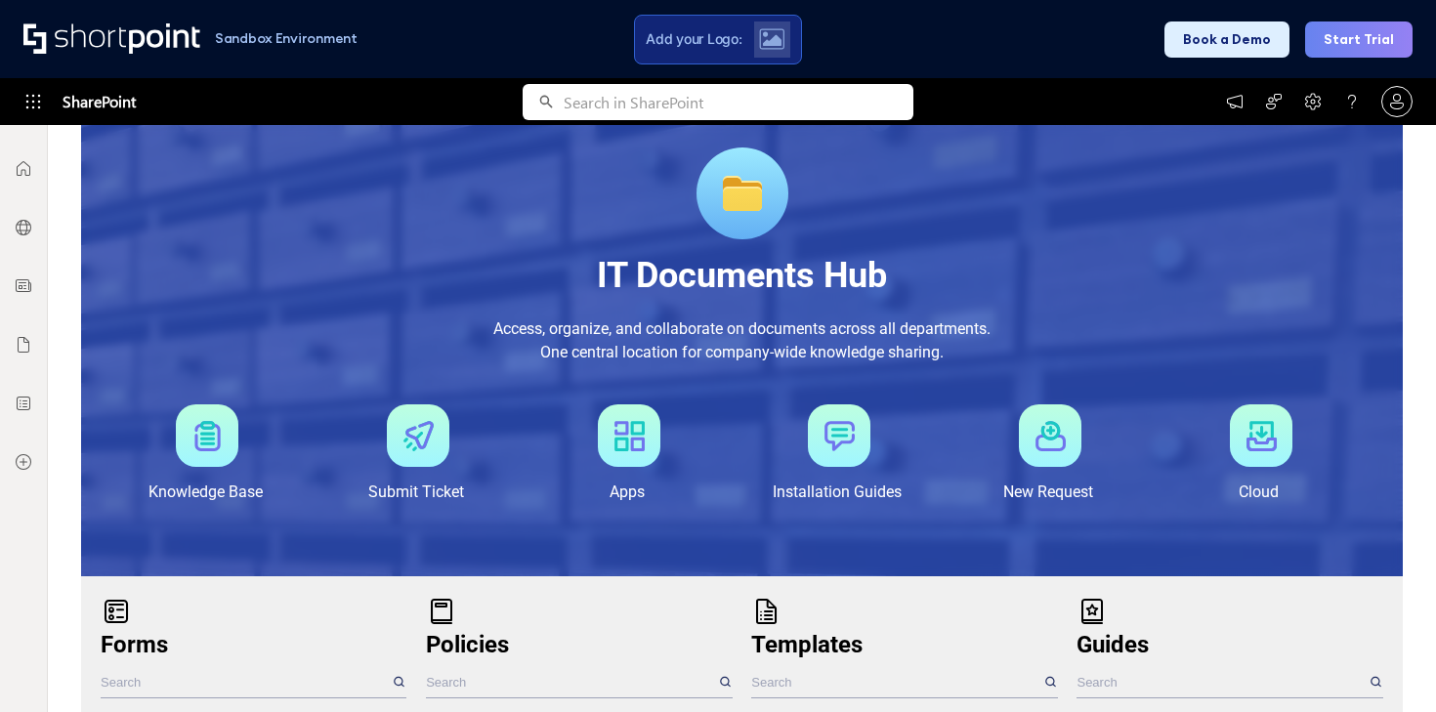
scroll to position [238, 0]
